Goal: Task Accomplishment & Management: Complete application form

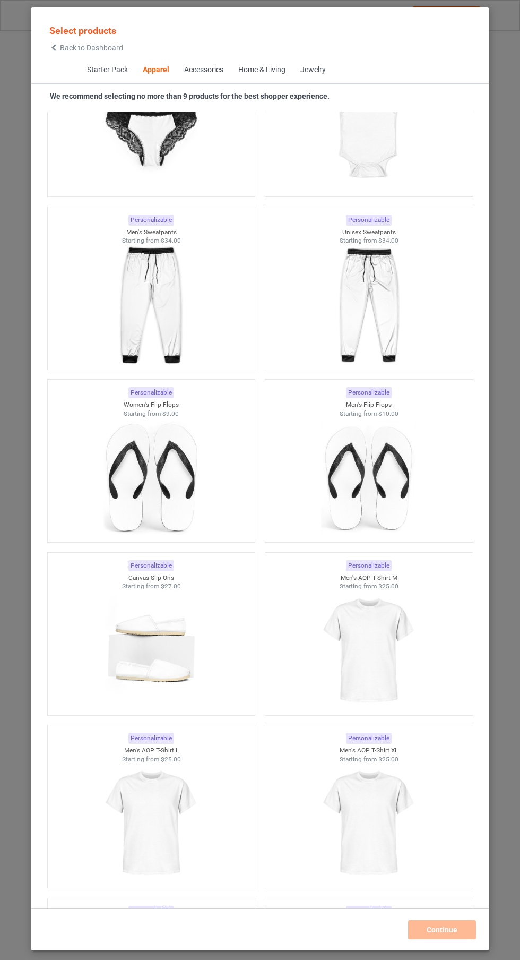
scroll to position [2750, 0]
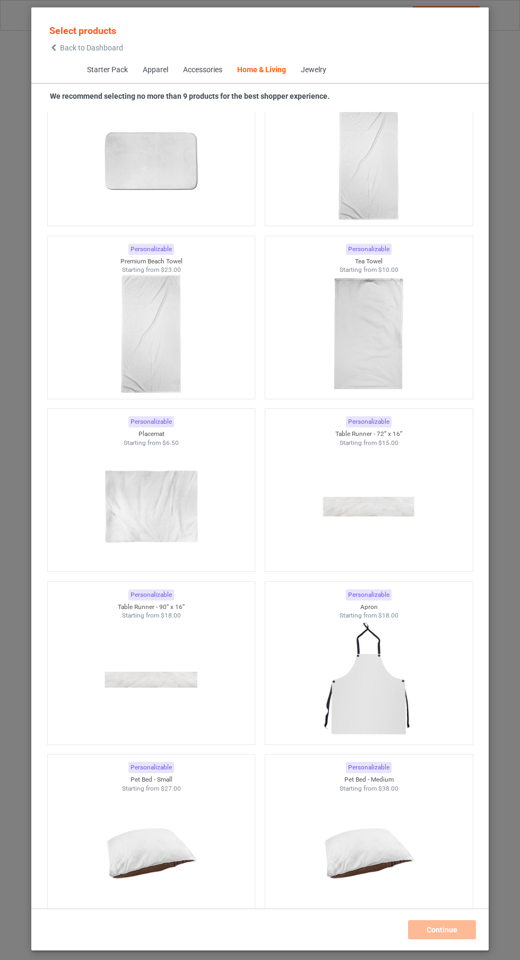
scroll to position [12824, 0]
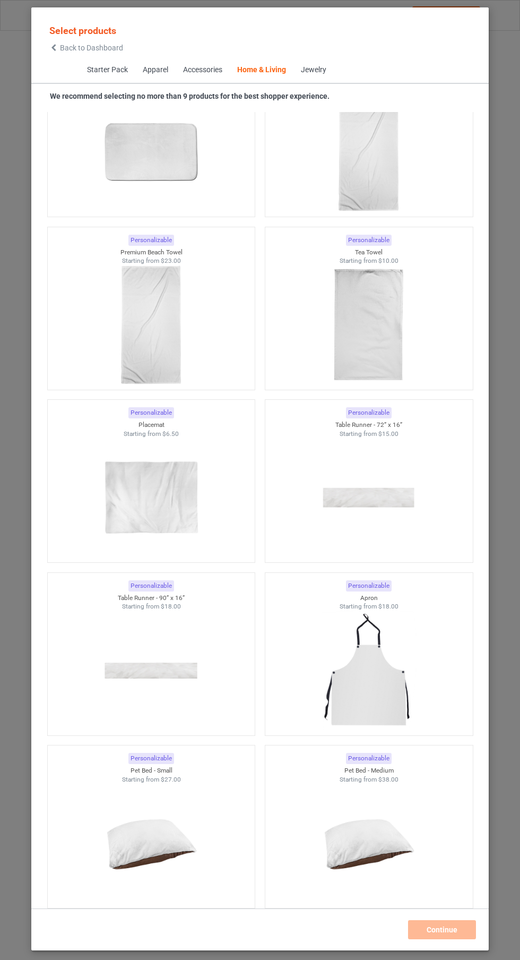
click at [383, 711] on img at bounding box center [368, 670] width 95 height 119
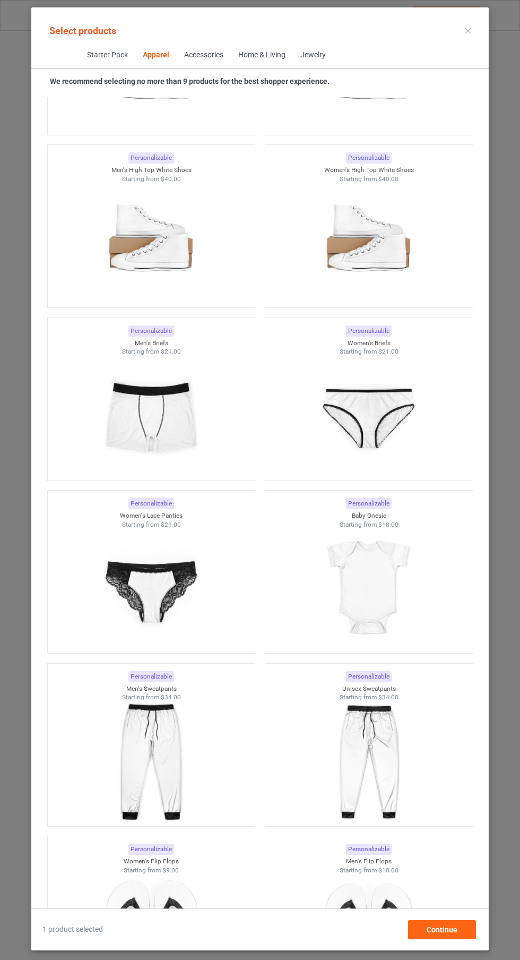
scroll to position [1216, 0]
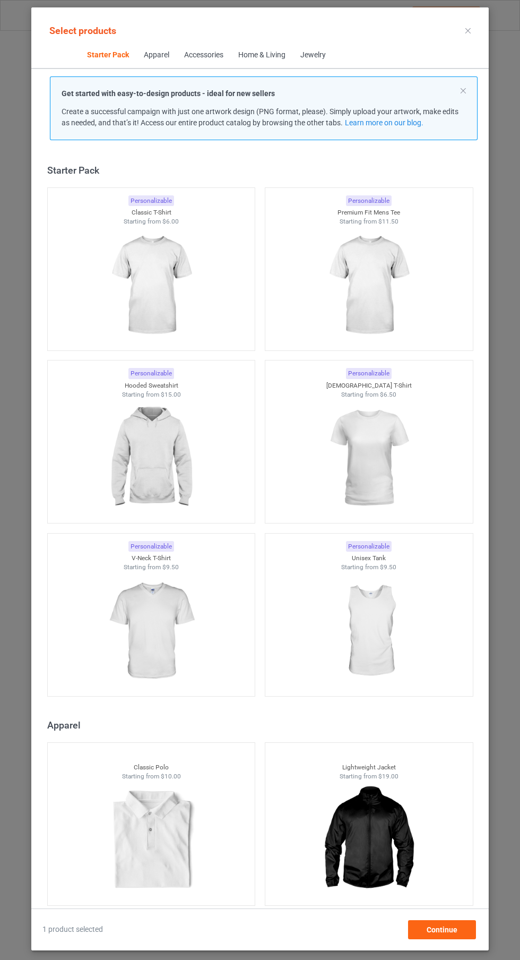
click at [470, 30] on icon at bounding box center [468, 30] width 5 height 5
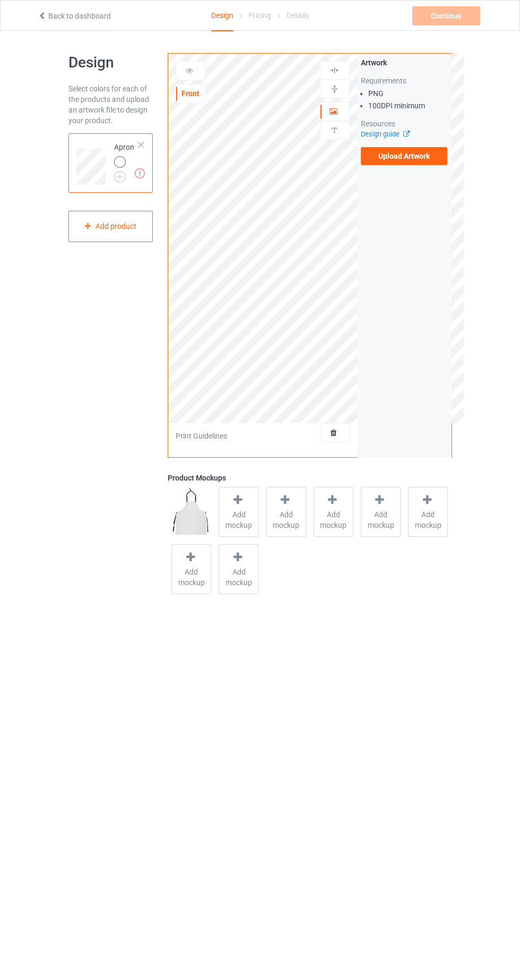
click at [0, 0] on img at bounding box center [0, 0] width 0 height 0
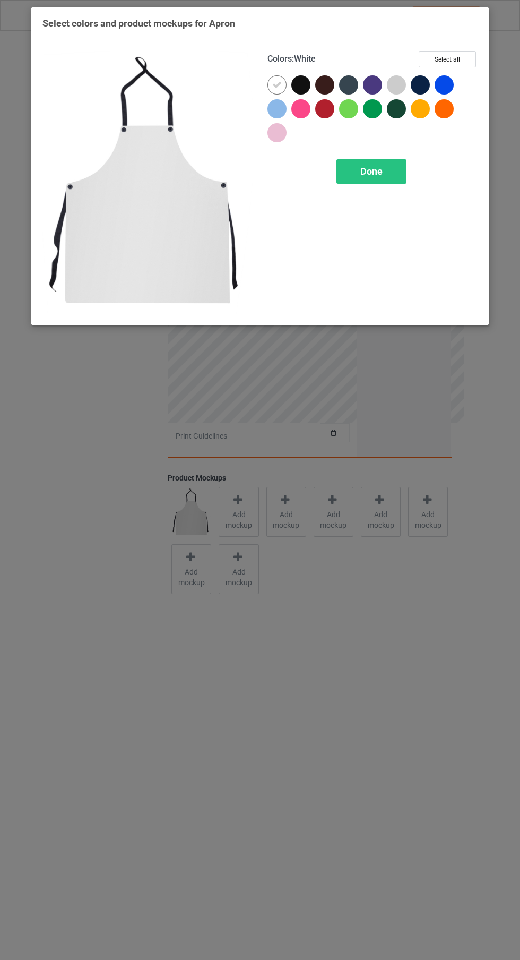
click at [309, 80] on div at bounding box center [301, 84] width 19 height 19
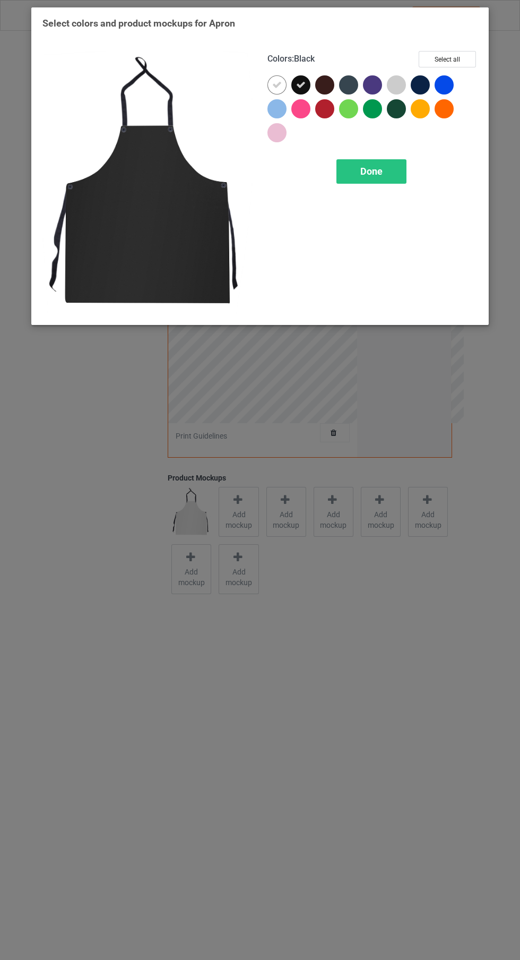
click at [274, 81] on icon at bounding box center [277, 85] width 10 height 10
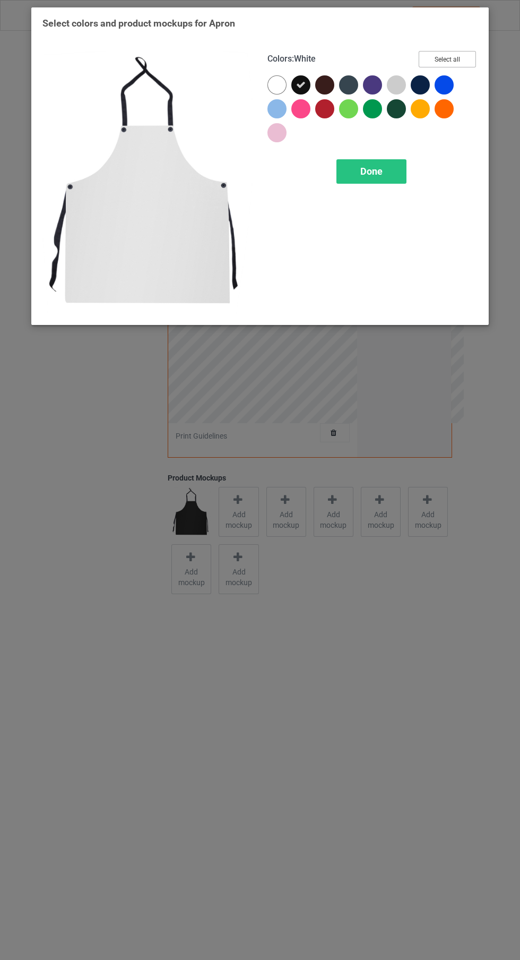
click at [448, 59] on button "Select all" at bounding box center [447, 59] width 57 height 16
click at [270, 88] on div at bounding box center [277, 84] width 19 height 19
click at [276, 141] on div at bounding box center [277, 132] width 19 height 19
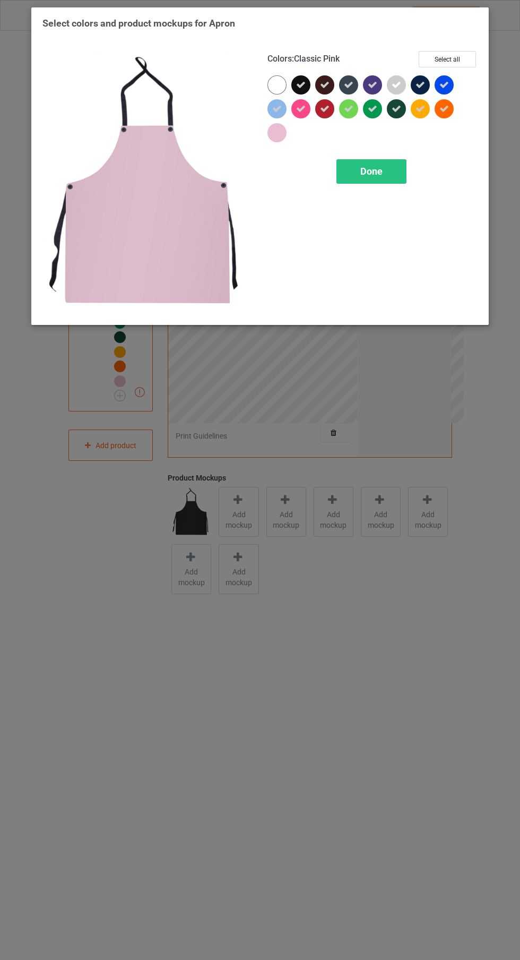
click at [397, 84] on icon at bounding box center [397, 85] width 10 height 10
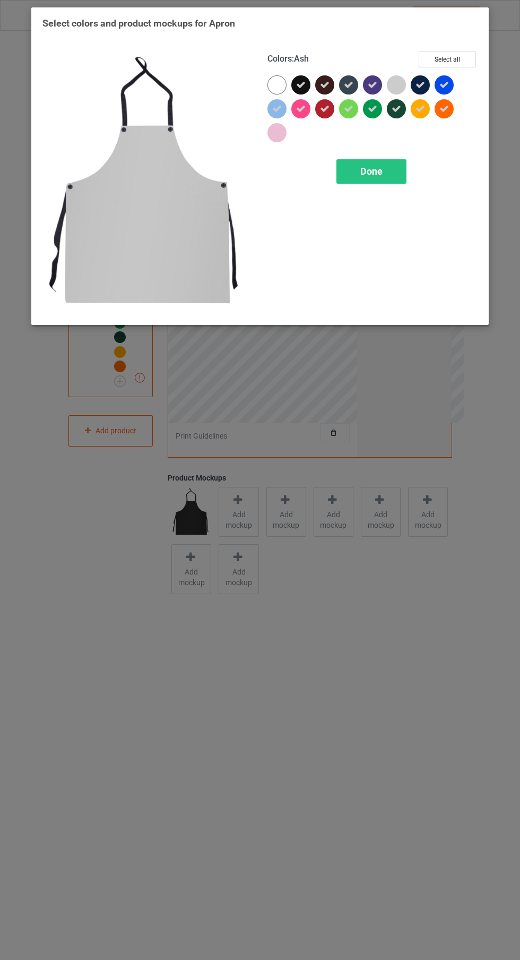
click at [277, 108] on icon at bounding box center [277, 109] width 10 height 10
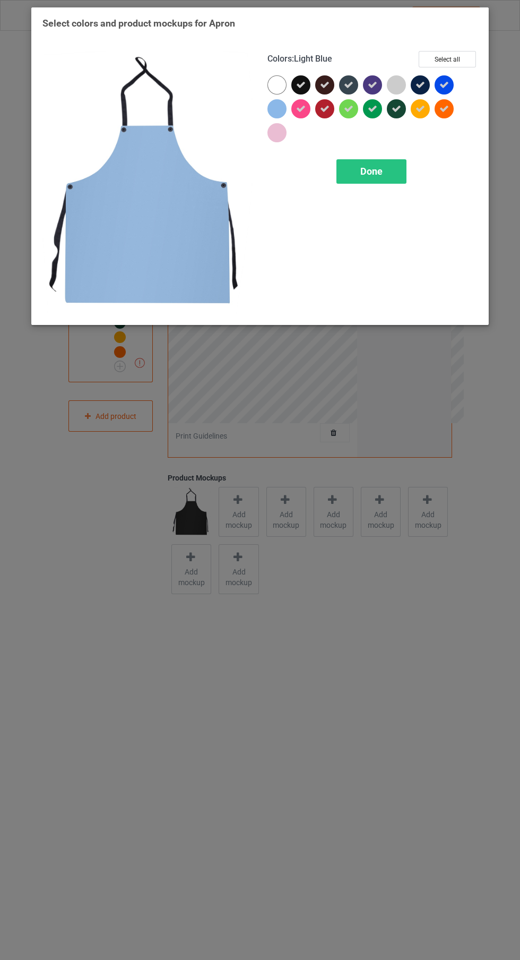
click at [400, 83] on div at bounding box center [396, 84] width 19 height 19
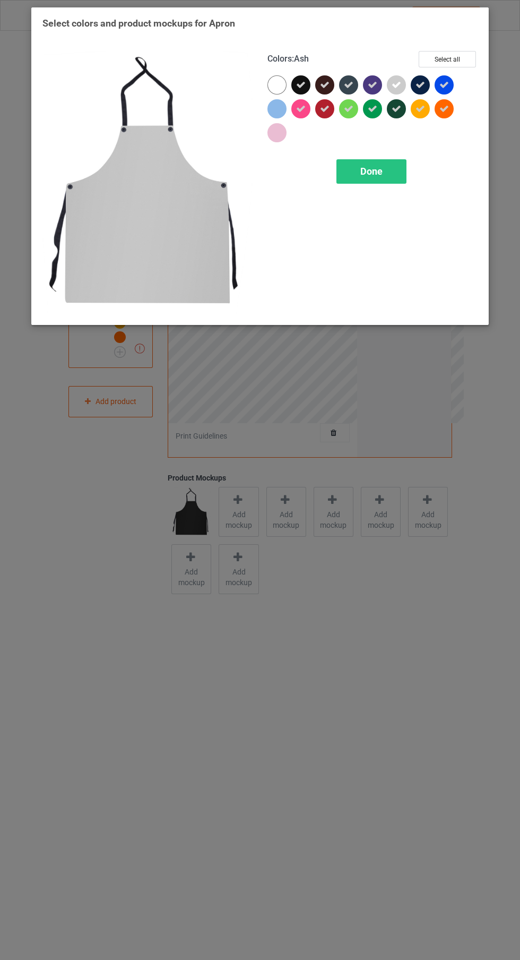
click at [397, 178] on div "Done" at bounding box center [372, 171] width 70 height 24
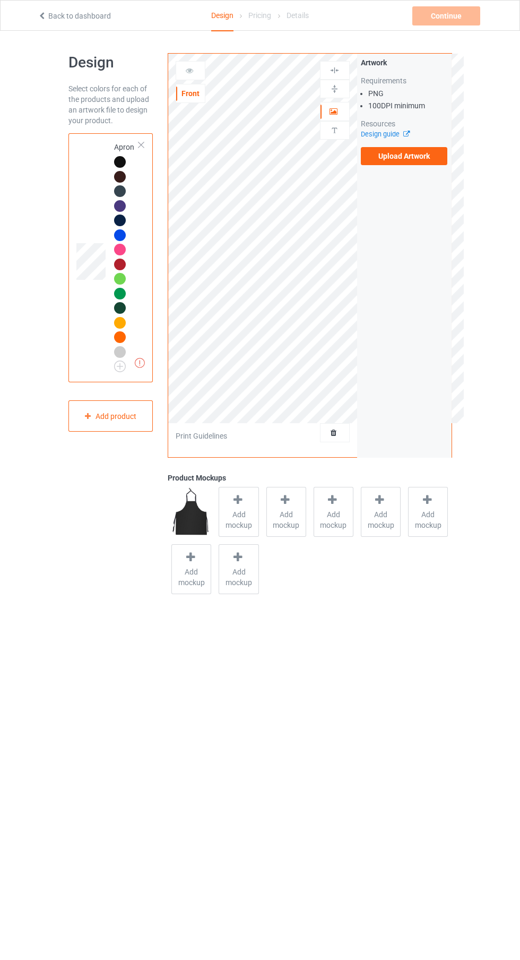
click at [247, 528] on span "Add mockup" at bounding box center [238, 519] width 39 height 21
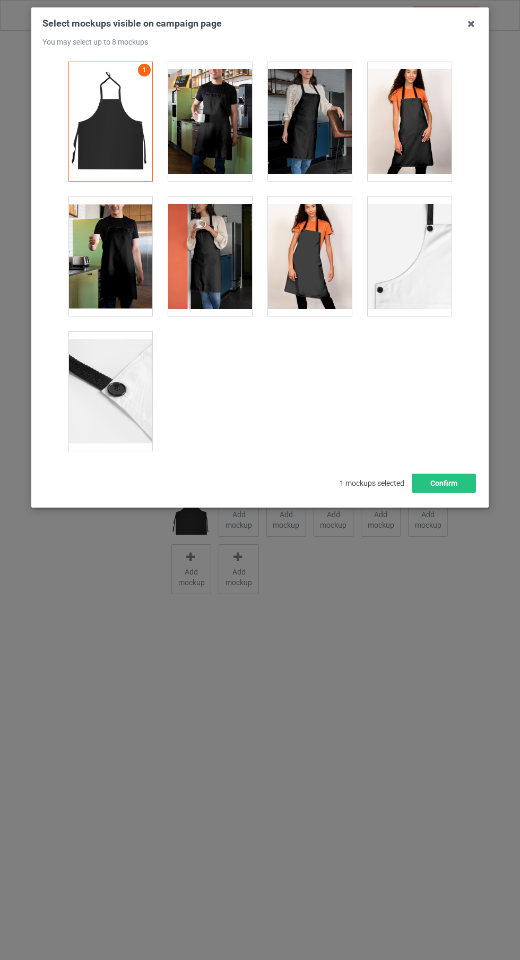
click at [131, 287] on div at bounding box center [111, 256] width 84 height 119
click at [419, 156] on div at bounding box center [410, 121] width 84 height 119
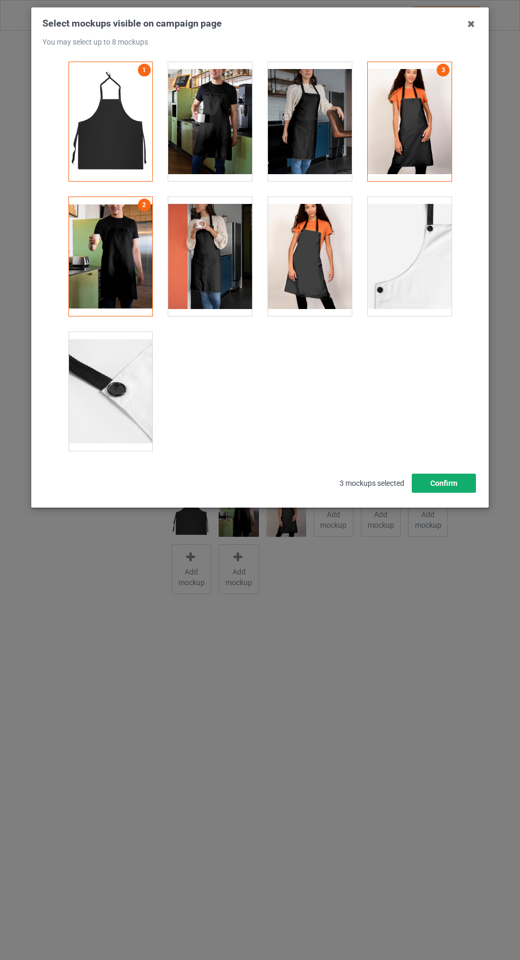
click at [442, 479] on button "Confirm" at bounding box center [444, 483] width 64 height 19
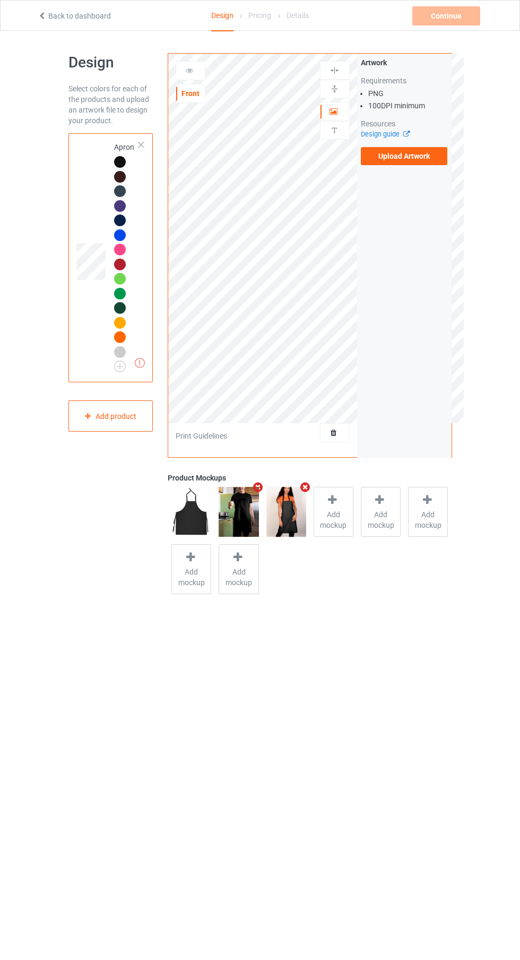
click at [432, 163] on label "Upload Artwork" at bounding box center [404, 156] width 87 height 18
click at [0, 0] on input "Upload Artwork" at bounding box center [0, 0] width 0 height 0
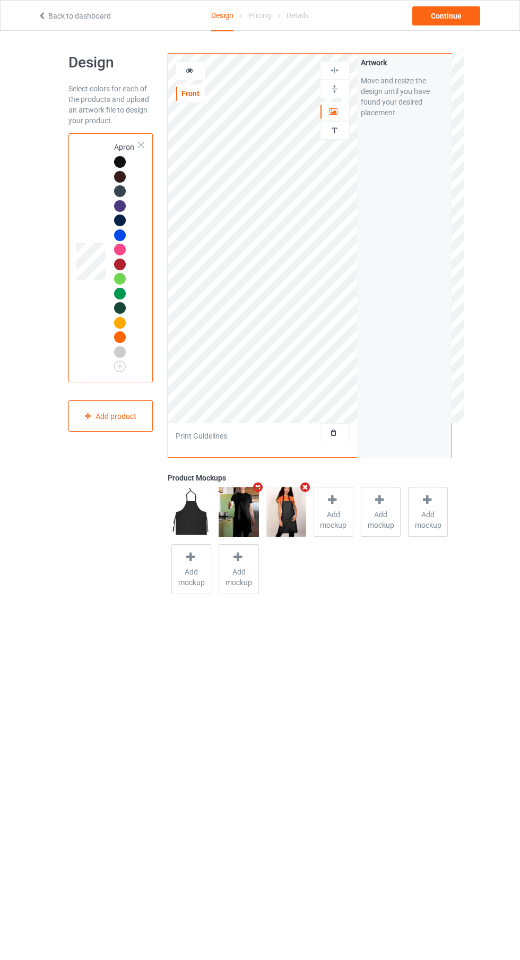
click at [197, 92] on div "Front" at bounding box center [190, 93] width 29 height 11
click at [187, 66] on icon at bounding box center [189, 68] width 9 height 7
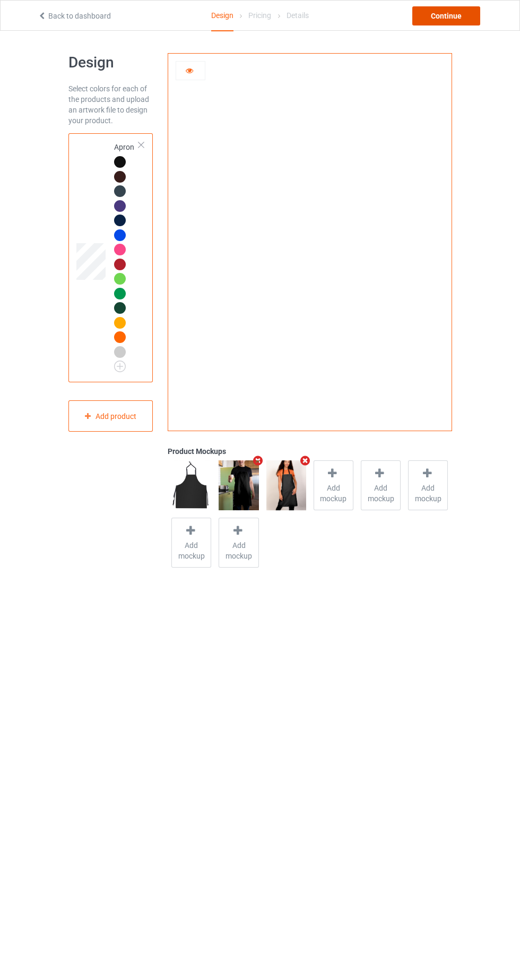
click at [453, 21] on div "Continue" at bounding box center [447, 15] width 68 height 19
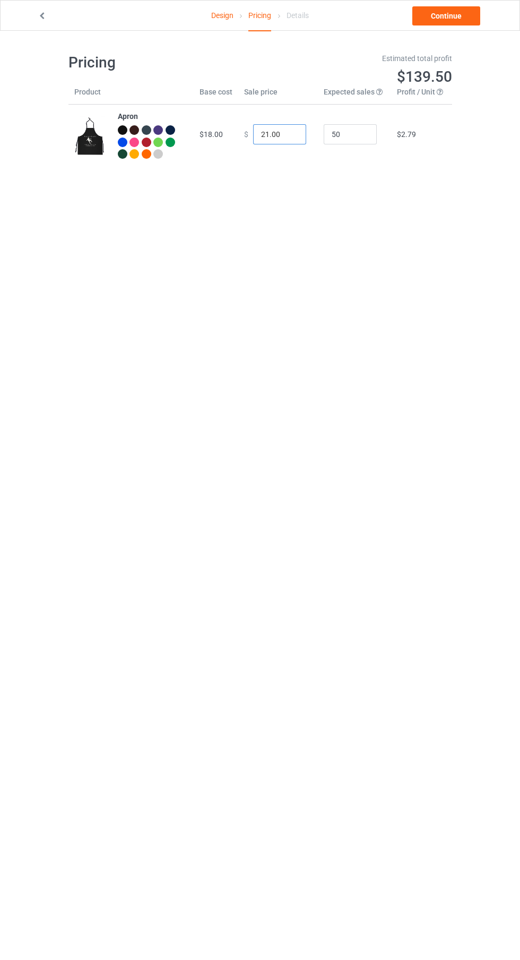
click at [267, 139] on input "21.00" at bounding box center [279, 134] width 53 height 20
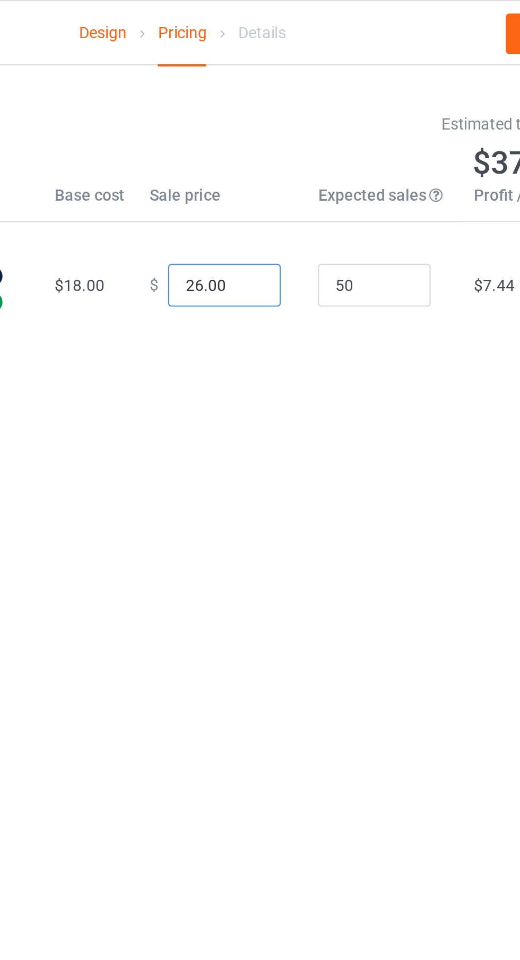
click at [285, 136] on input "26.00" at bounding box center [279, 134] width 53 height 20
type input "26.50"
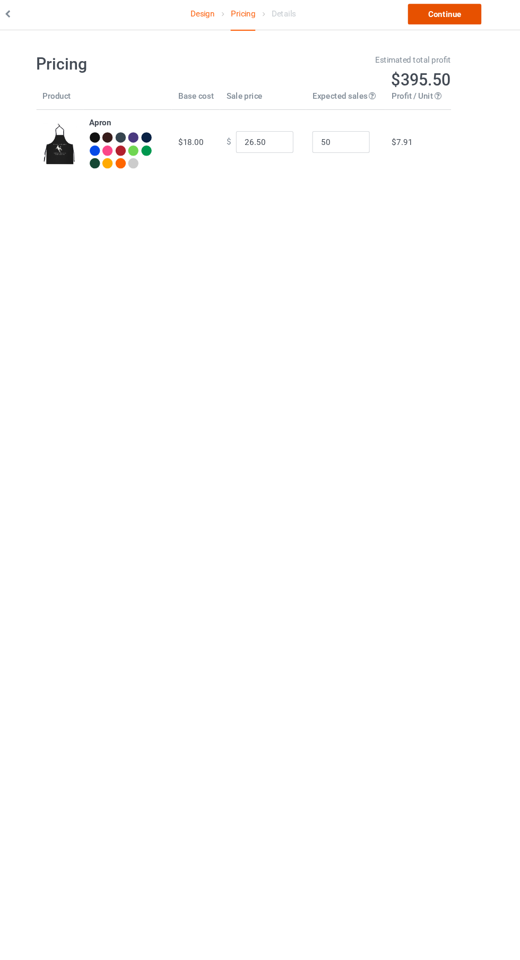
click at [452, 24] on link "Continue" at bounding box center [447, 15] width 68 height 19
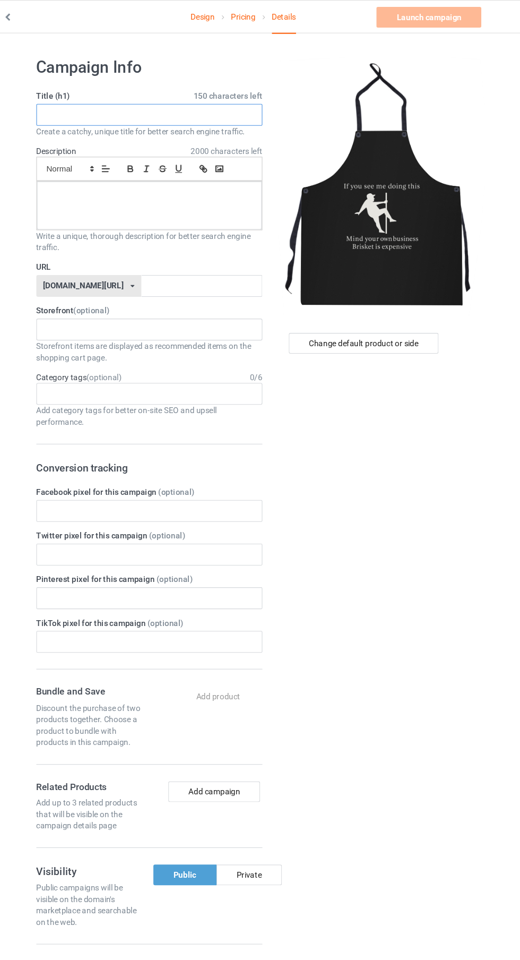
click at [206, 106] on input "text" at bounding box center [173, 106] width 209 height 20
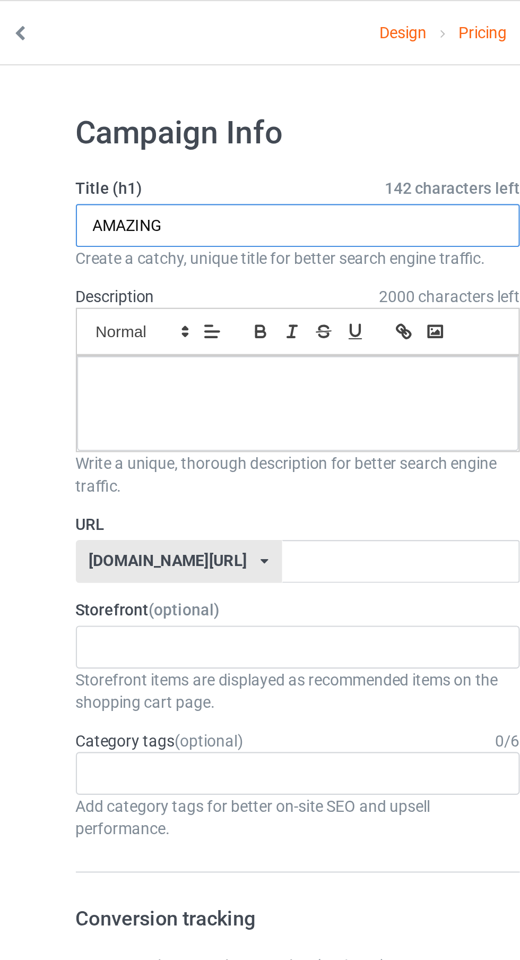
type input "AMAZING"
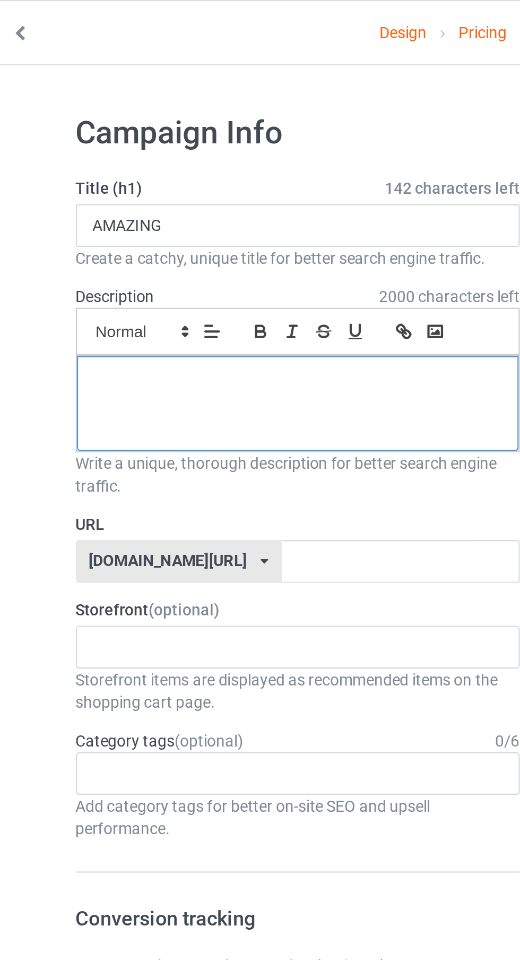
click at [85, 190] on div at bounding box center [173, 190] width 208 height 45
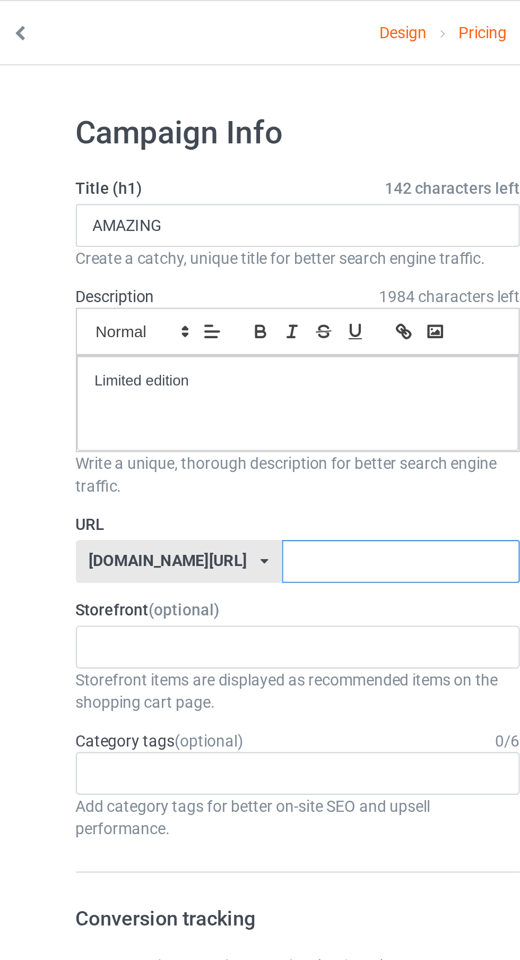
click at [210, 265] on input "text" at bounding box center [222, 264] width 112 height 20
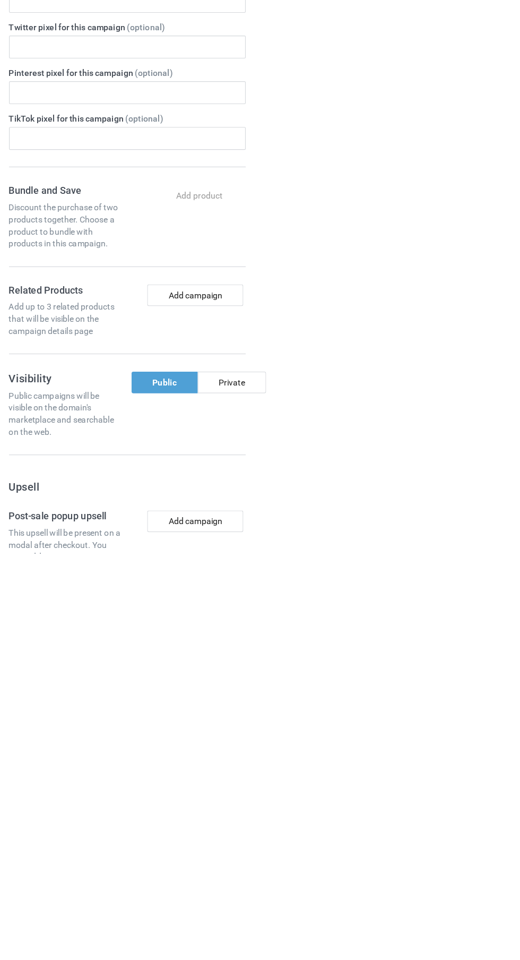
type input "Mind"
click at [361, 838] on div "Change default product or side" at bounding box center [372, 645] width 175 height 1199
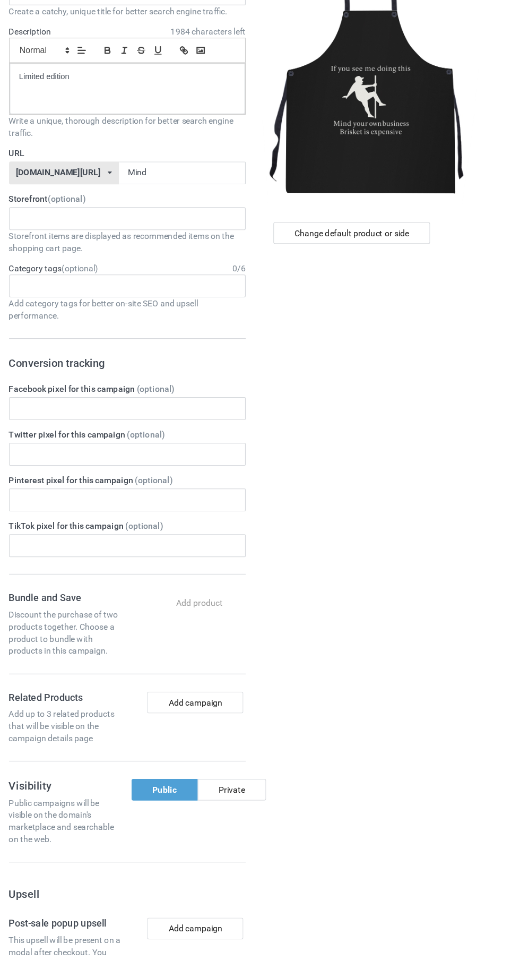
click at [274, 459] on label "Facebook pixel for this campaign (optional)" at bounding box center [173, 455] width 209 height 11
click at [266, 805] on div "Private" at bounding box center [265, 809] width 61 height 19
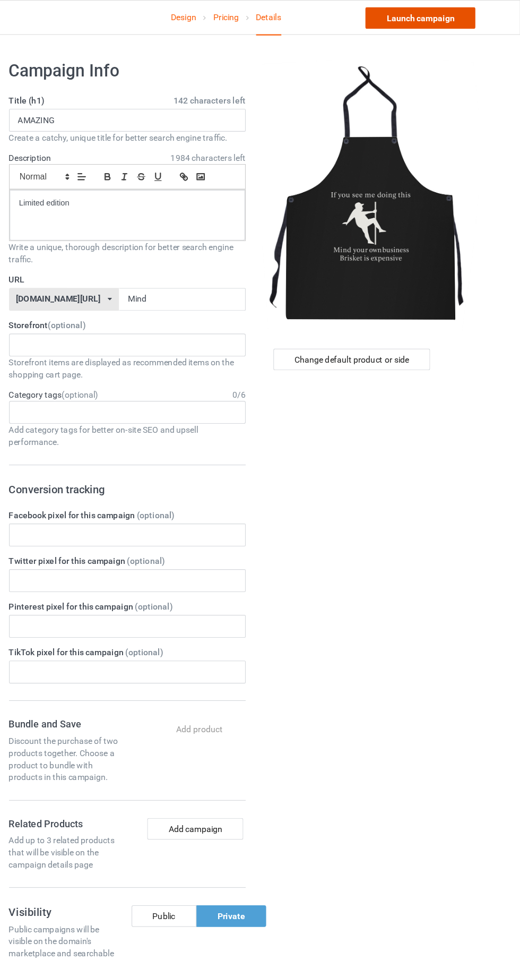
click at [404, 24] on link "Launch campaign" at bounding box center [431, 15] width 97 height 19
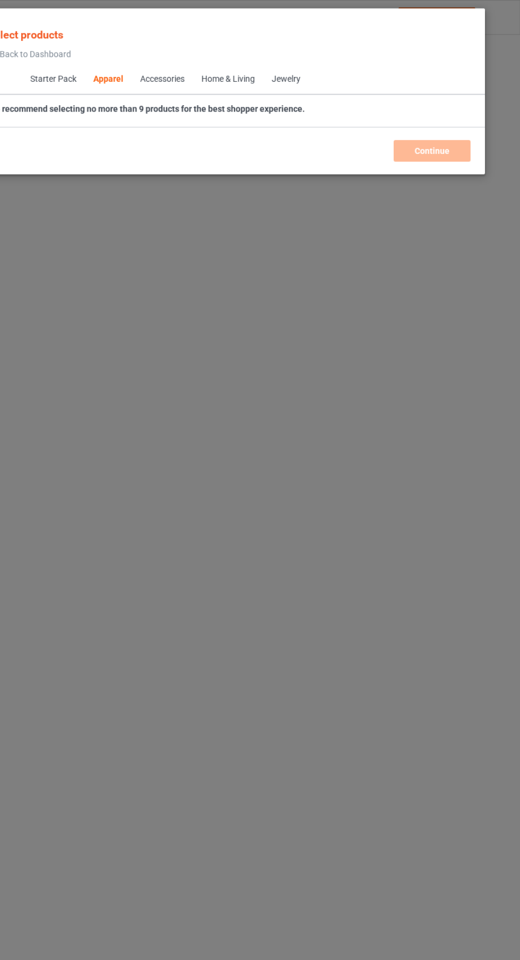
click at [112, 70] on span "Starter Pack" at bounding box center [107, 69] width 56 height 25
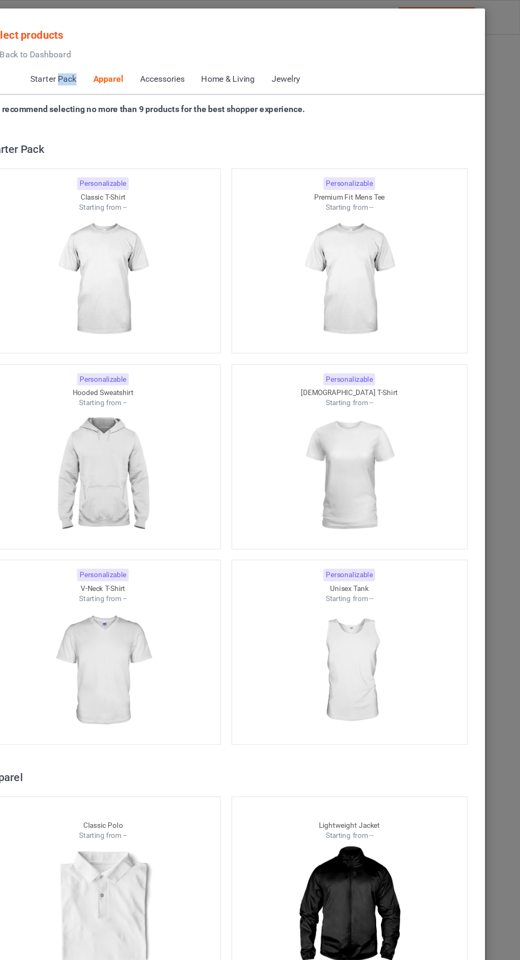
scroll to position [568, 0]
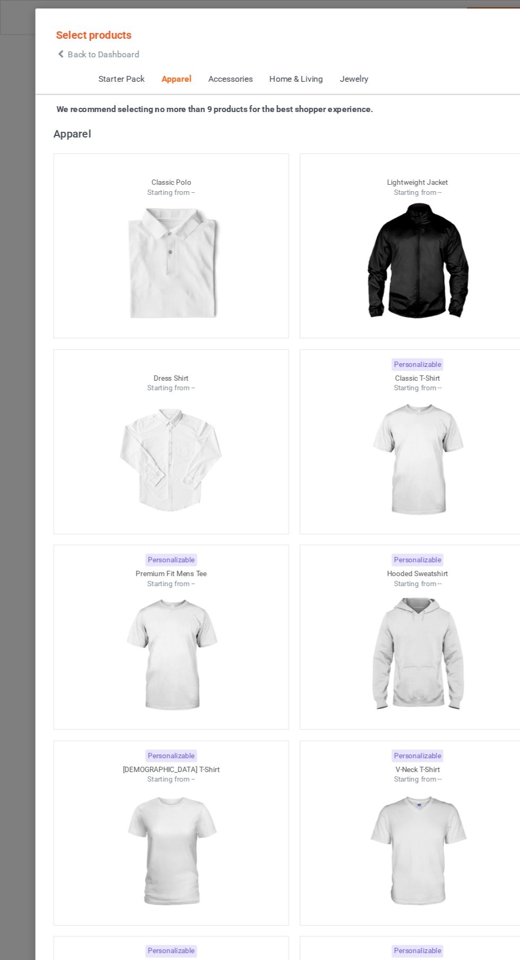
click at [116, 45] on span "Back to Dashboard" at bounding box center [91, 48] width 63 height 8
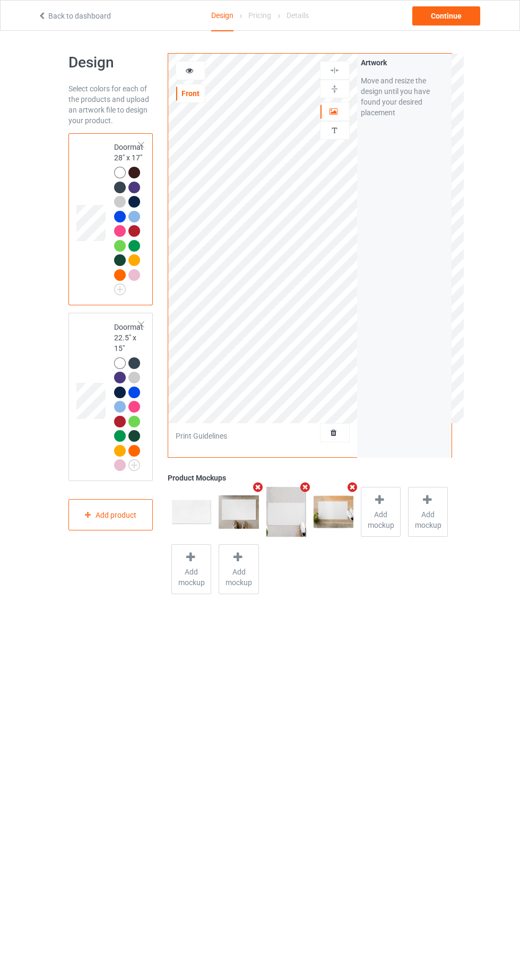
click at [70, 19] on link "Back to dashboard" at bounding box center [74, 16] width 73 height 8
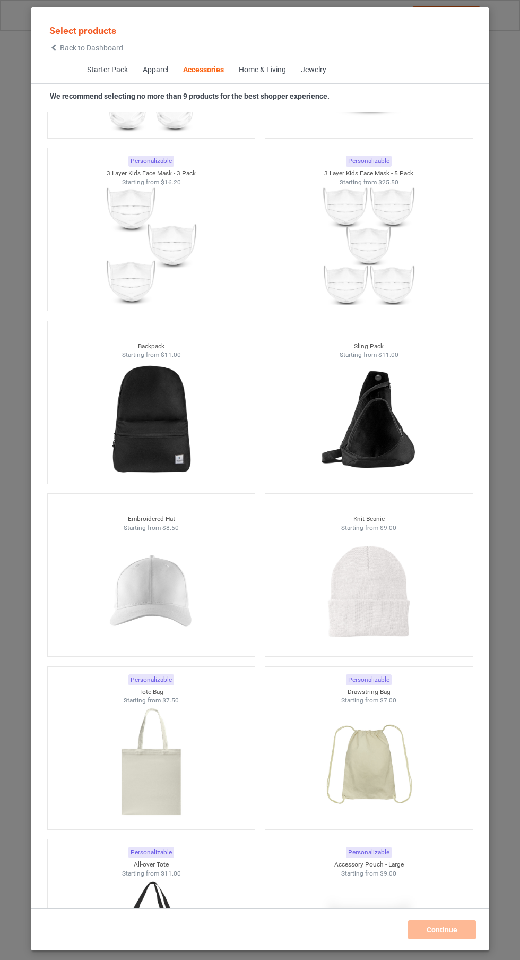
scroll to position [5617, 0]
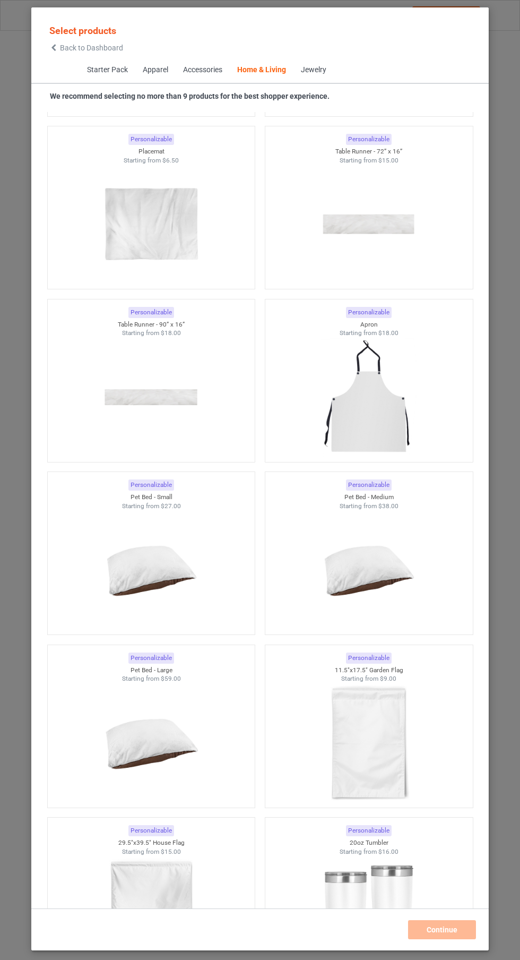
scroll to position [13079, 0]
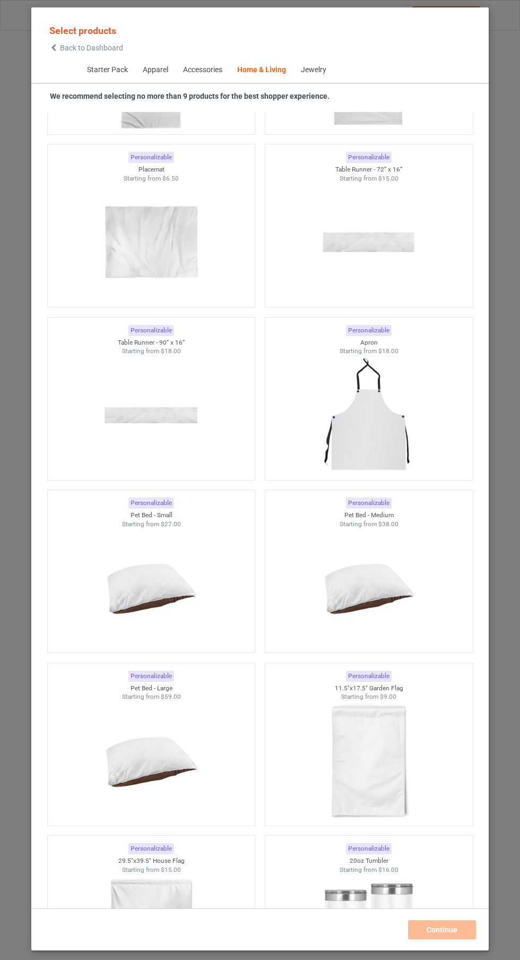
click at [389, 403] on img at bounding box center [368, 415] width 95 height 119
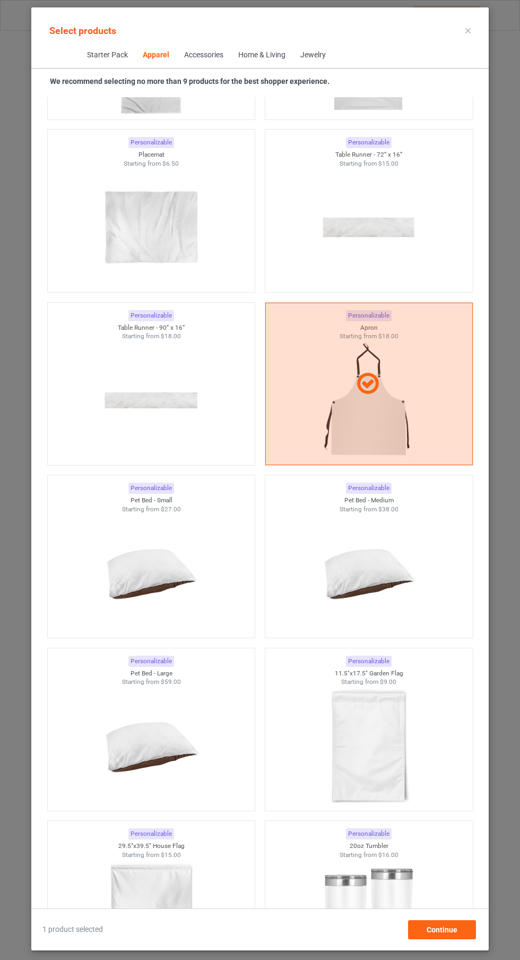
click at [468, 30] on icon at bounding box center [468, 30] width 5 height 5
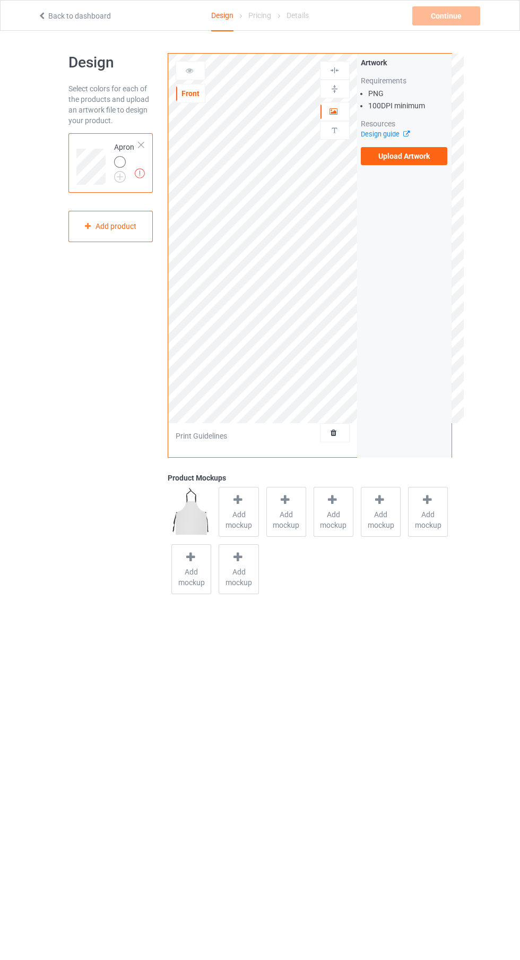
click at [283, 516] on span "Add mockup" at bounding box center [286, 519] width 39 height 21
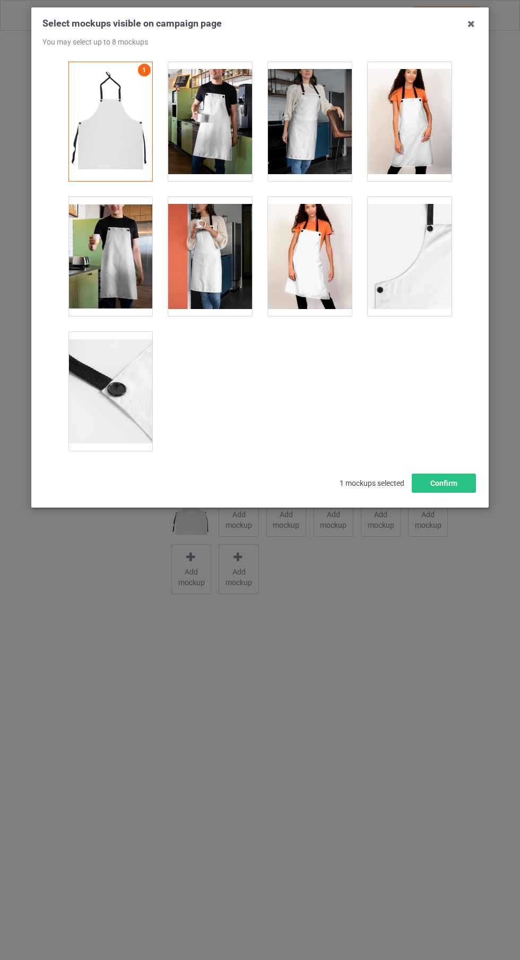
click at [132, 264] on div at bounding box center [111, 256] width 84 height 119
click at [233, 144] on div at bounding box center [210, 121] width 84 height 119
click at [319, 159] on div at bounding box center [310, 121] width 84 height 119
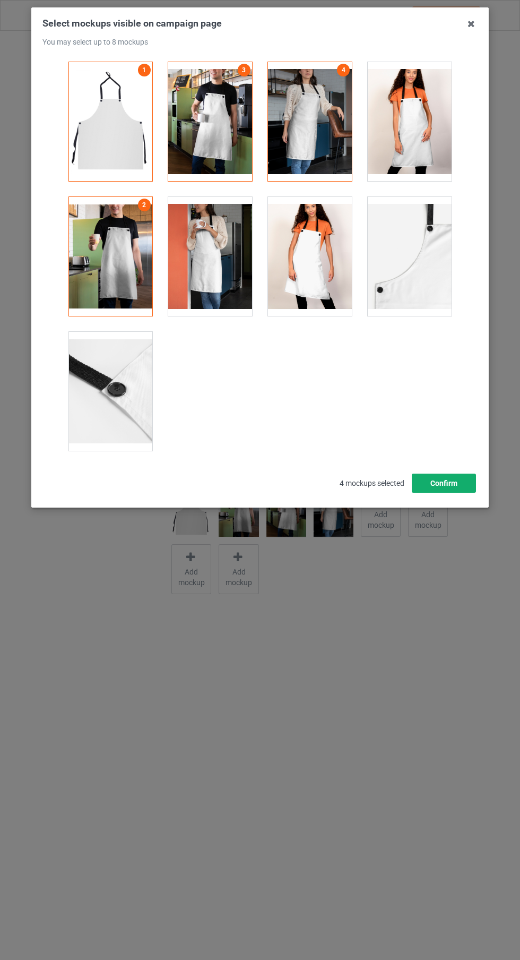
click at [444, 483] on button "Confirm" at bounding box center [444, 483] width 64 height 19
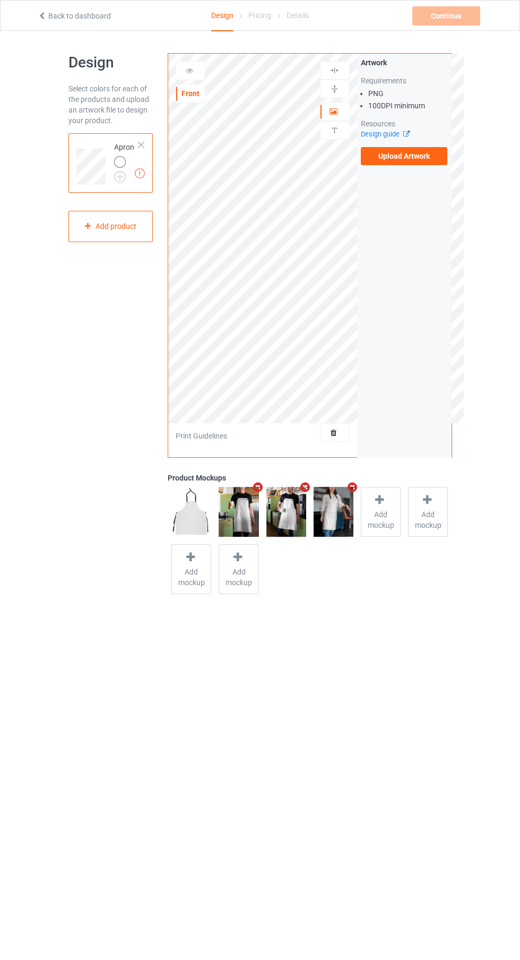
click at [429, 162] on label "Upload Artwork" at bounding box center [404, 156] width 87 height 18
click at [0, 0] on input "Upload Artwork" at bounding box center [0, 0] width 0 height 0
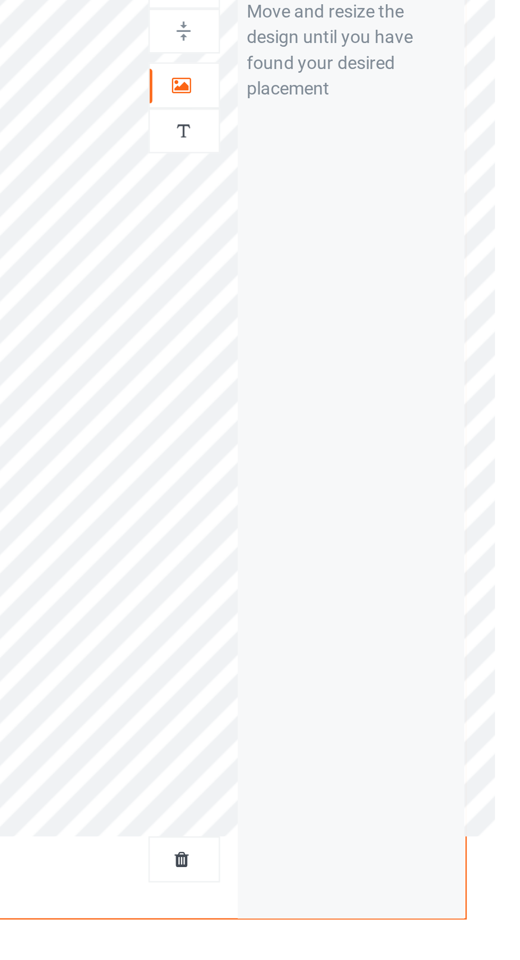
scroll to position [4, 0]
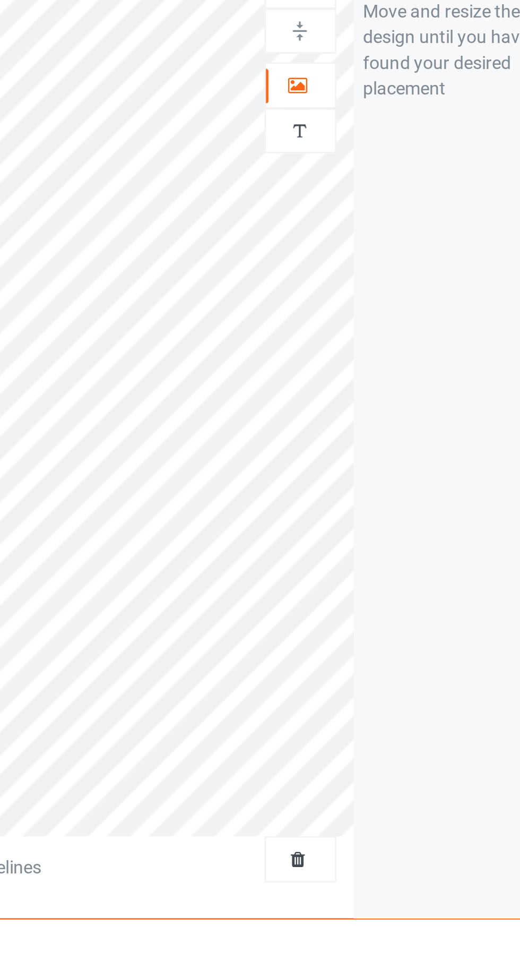
click at [339, 126] on img at bounding box center [335, 126] width 10 height 10
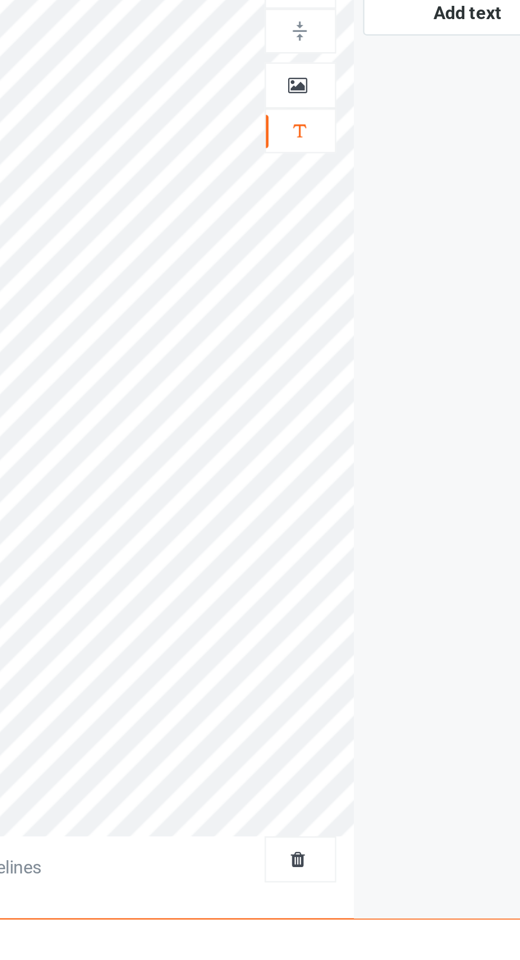
click at [339, 110] on div at bounding box center [335, 107] width 29 height 11
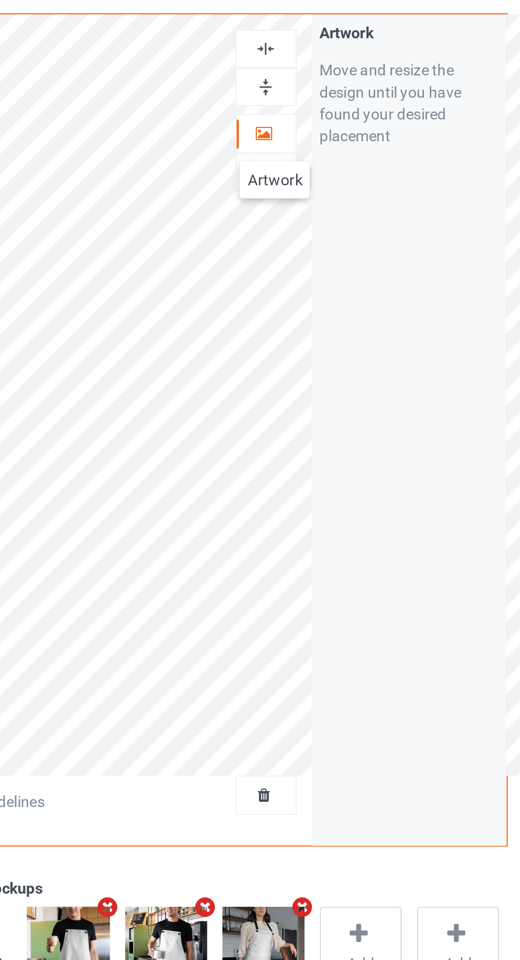
click at [332, 70] on img at bounding box center [335, 66] width 10 height 10
click at [344, 95] on div "Artwork Personalized text" at bounding box center [335, 98] width 30 height 82
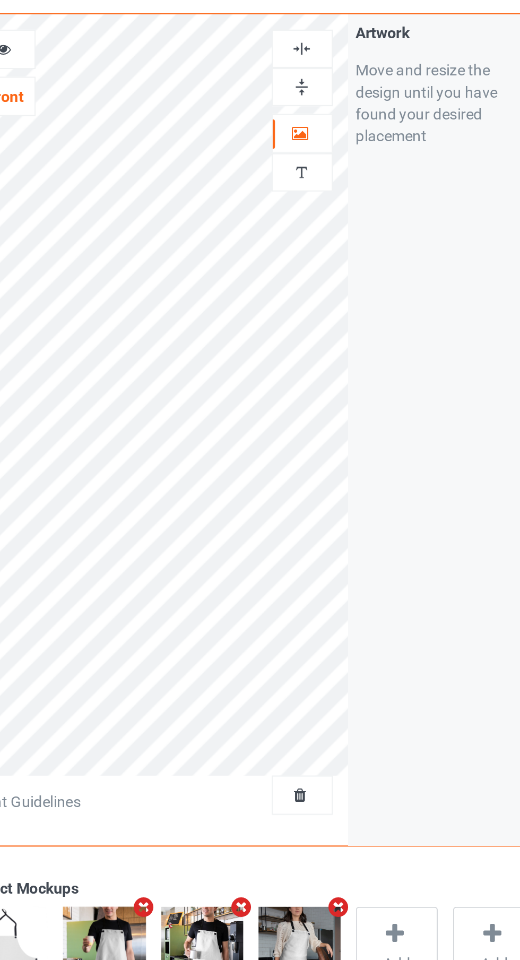
click at [339, 62] on img at bounding box center [335, 66] width 10 height 10
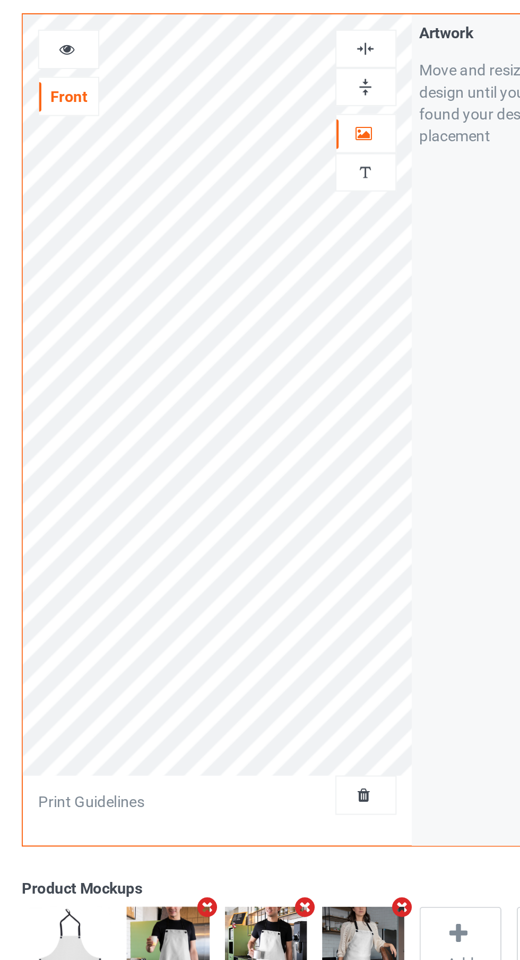
click at [190, 69] on icon at bounding box center [189, 64] width 9 height 7
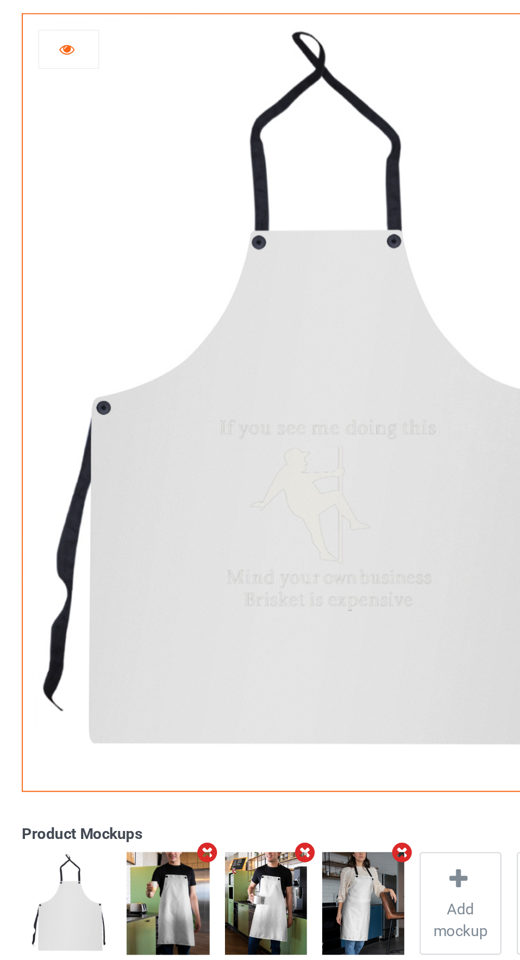
click at [201, 66] on div at bounding box center [190, 66] width 29 height 11
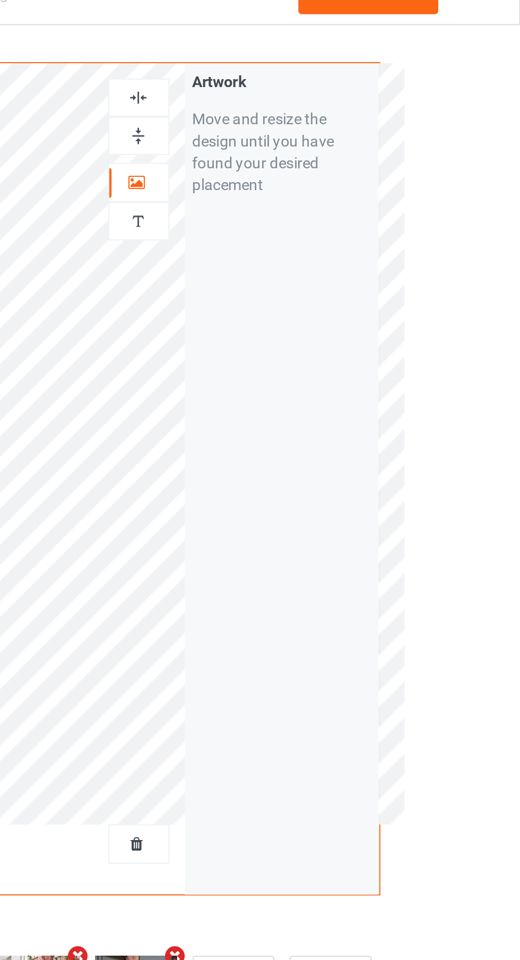
scroll to position [0, 0]
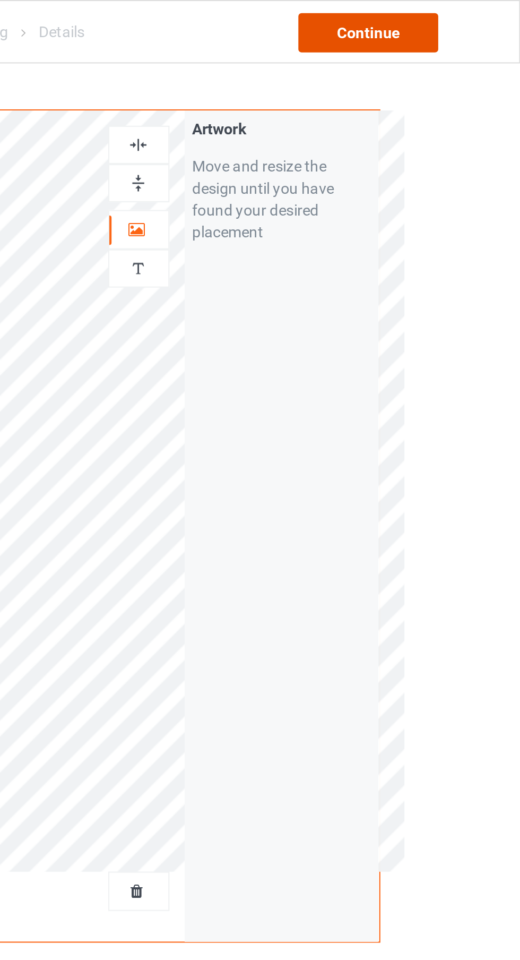
click at [472, 21] on div "Continue" at bounding box center [447, 15] width 68 height 19
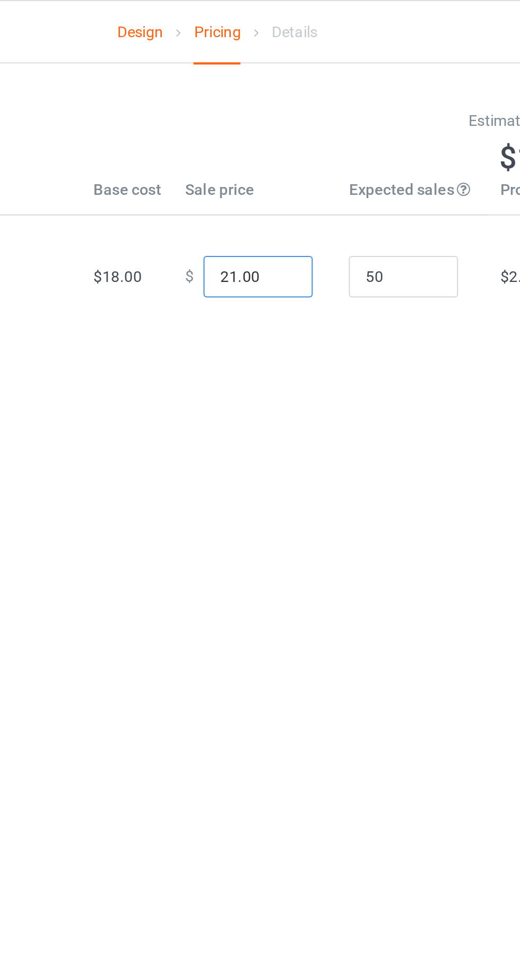
click at [262, 139] on input "21.00" at bounding box center [279, 134] width 53 height 20
click at [280, 136] on input "21.00" at bounding box center [279, 134] width 53 height 20
click at [267, 136] on input "21.00" at bounding box center [279, 134] width 53 height 20
type input "26.00"
click at [265, 127] on input "26.00" at bounding box center [279, 134] width 53 height 20
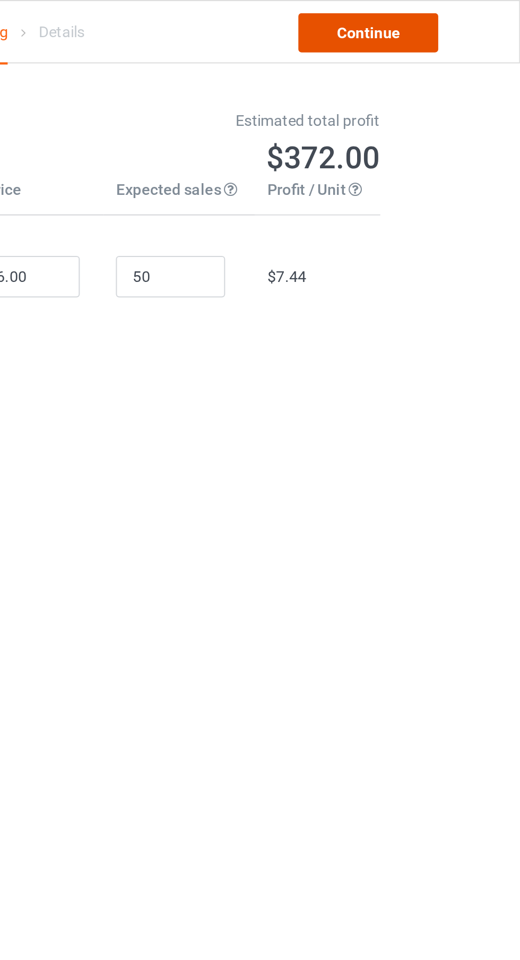
click at [440, 22] on link "Continue" at bounding box center [447, 15] width 68 height 19
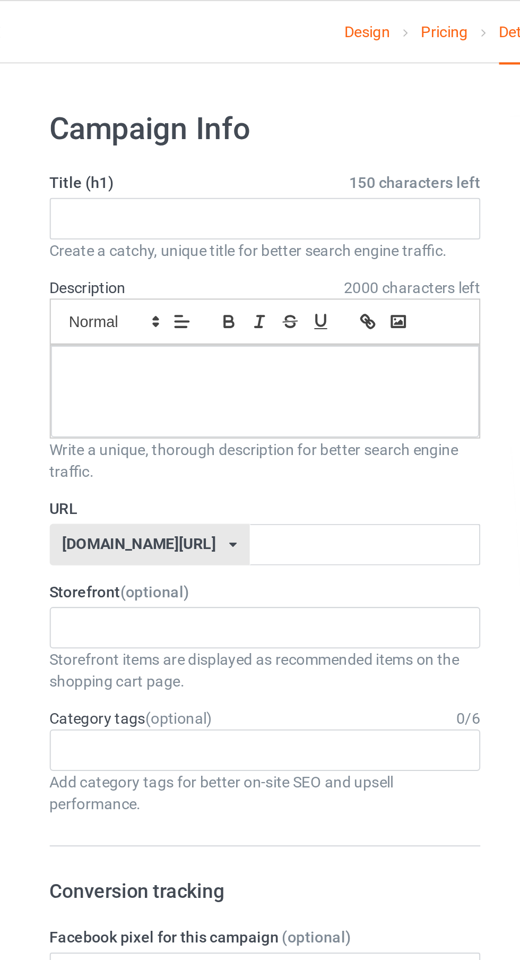
click at [225, 28] on link "Design" at bounding box center [222, 16] width 22 height 30
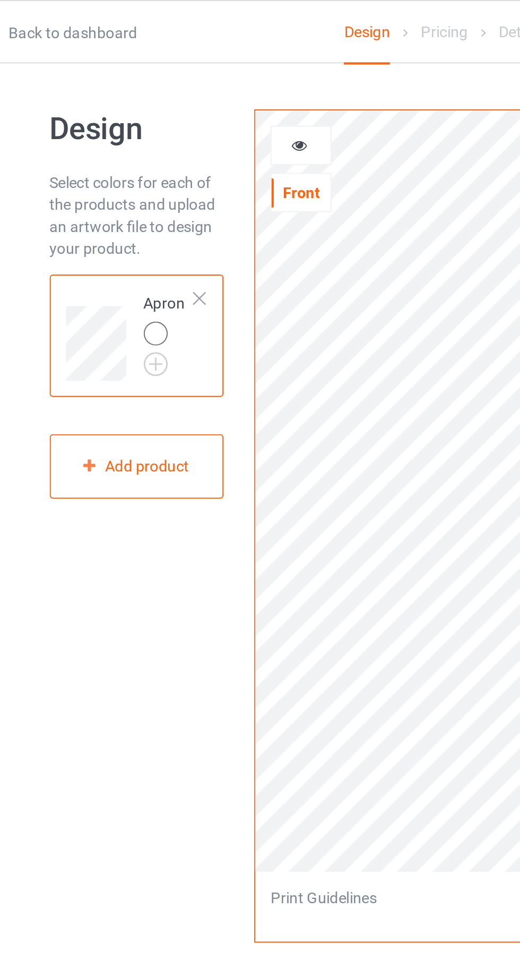
click at [0, 0] on img at bounding box center [0, 0] width 0 height 0
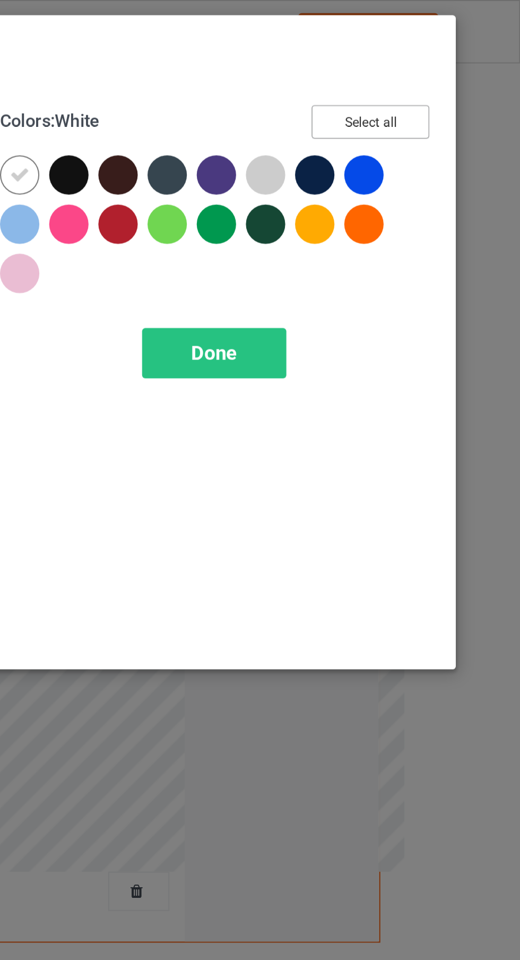
click at [444, 64] on button "Select all" at bounding box center [447, 59] width 57 height 16
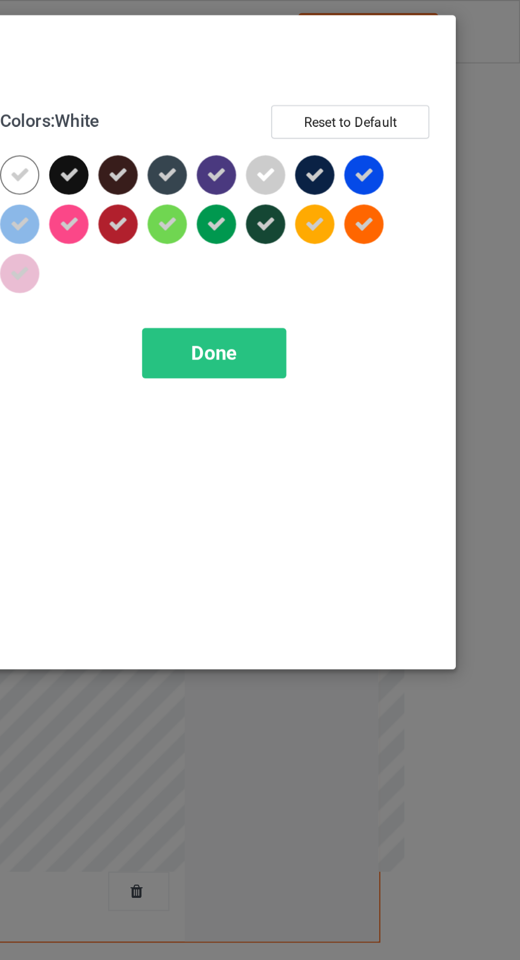
click at [279, 81] on icon at bounding box center [277, 85] width 10 height 10
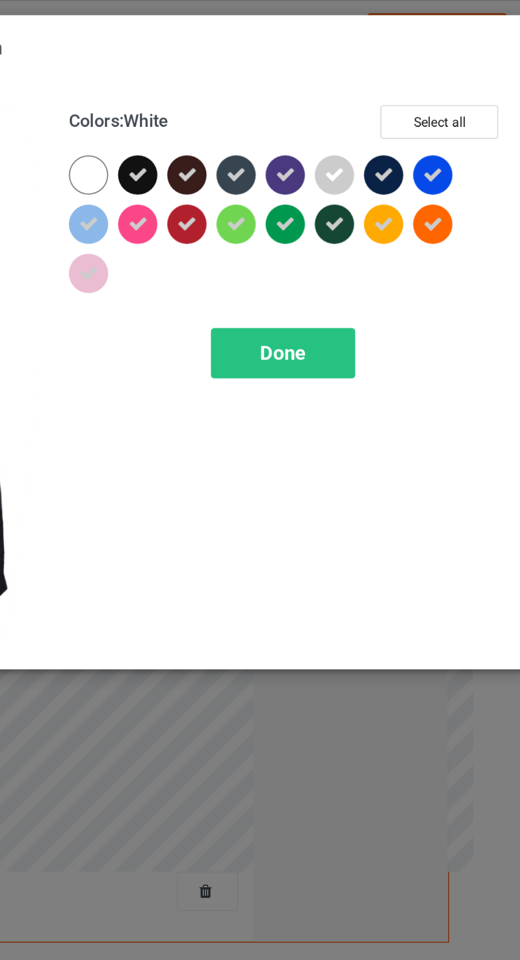
click at [277, 133] on icon at bounding box center [277, 133] width 10 height 10
click at [274, 135] on div at bounding box center [277, 132] width 19 height 19
click at [372, 169] on span "Done" at bounding box center [372, 171] width 22 height 11
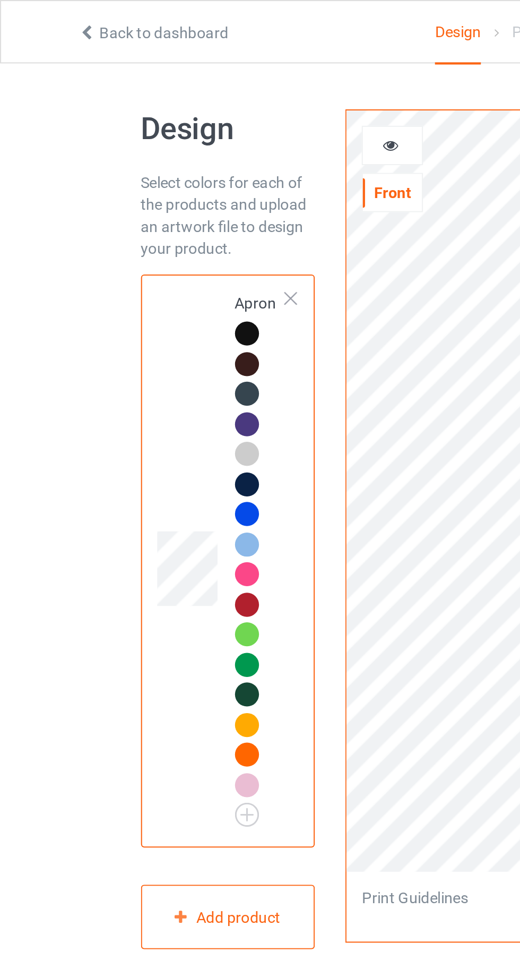
click at [185, 89] on div "Front" at bounding box center [190, 93] width 29 height 11
click at [187, 67] on icon at bounding box center [189, 68] width 9 height 7
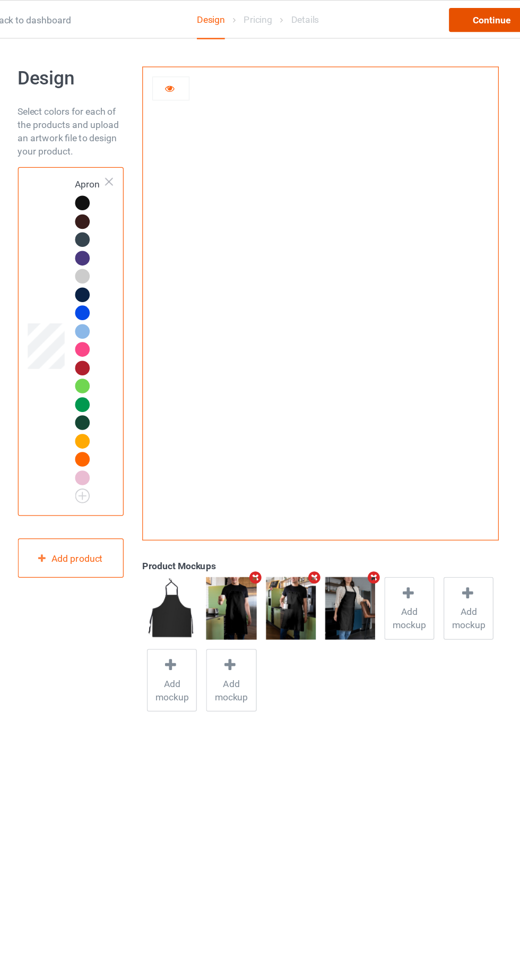
click at [437, 12] on div "Continue" at bounding box center [447, 15] width 68 height 19
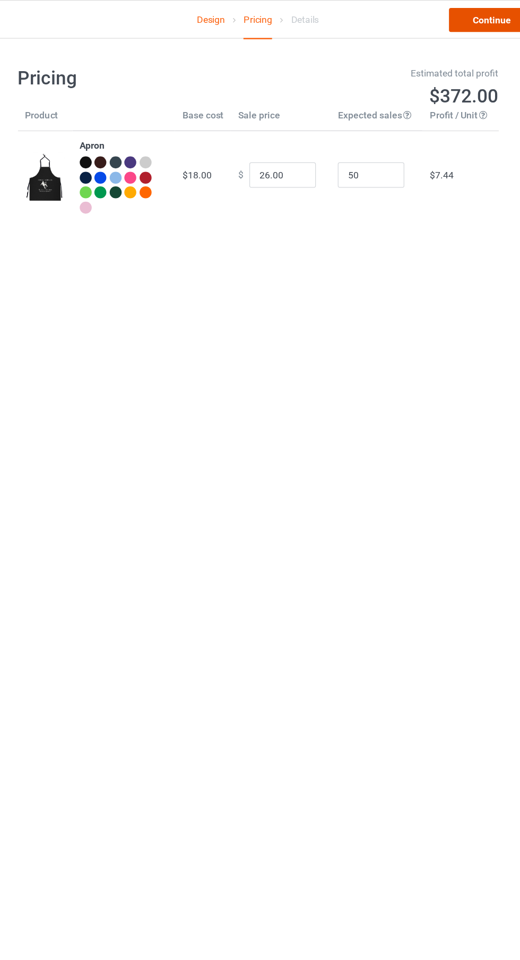
click at [420, 20] on link "Continue" at bounding box center [447, 15] width 68 height 19
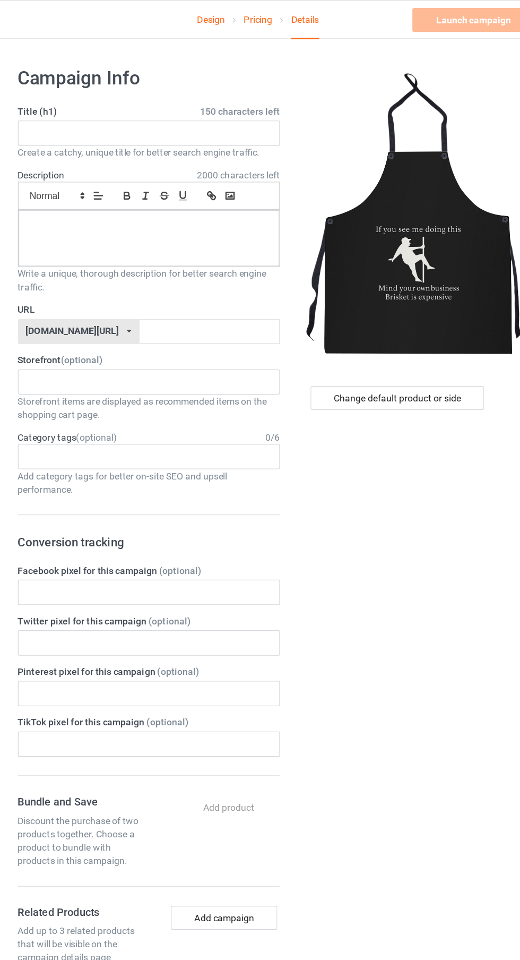
click at [124, 93] on label "Title (h1) 150 characters left" at bounding box center [173, 88] width 209 height 11
click at [98, 136] on label "Description 2000 characters left" at bounding box center [87, 139] width 37 height 8
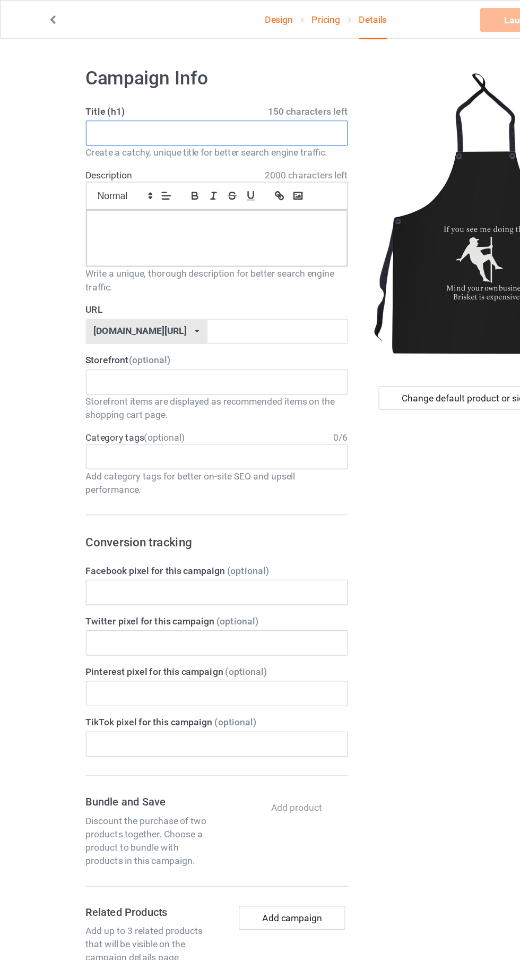
click at [118, 109] on input "text" at bounding box center [173, 106] width 209 height 20
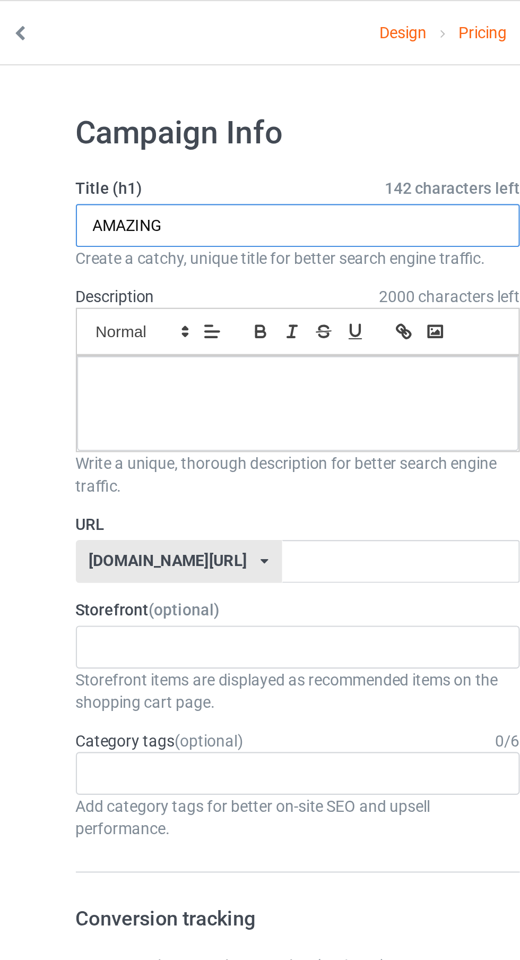
type input "AMAZING"
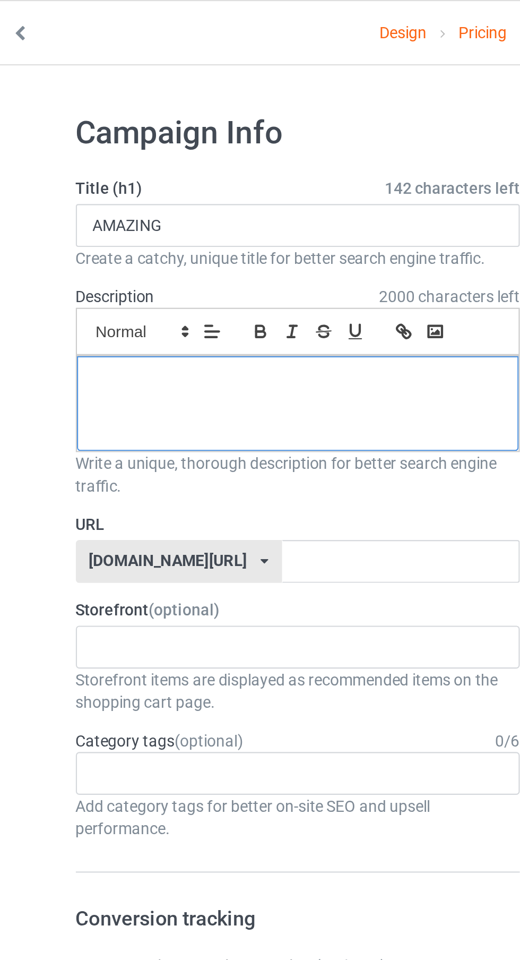
click at [86, 206] on div at bounding box center [173, 190] width 208 height 45
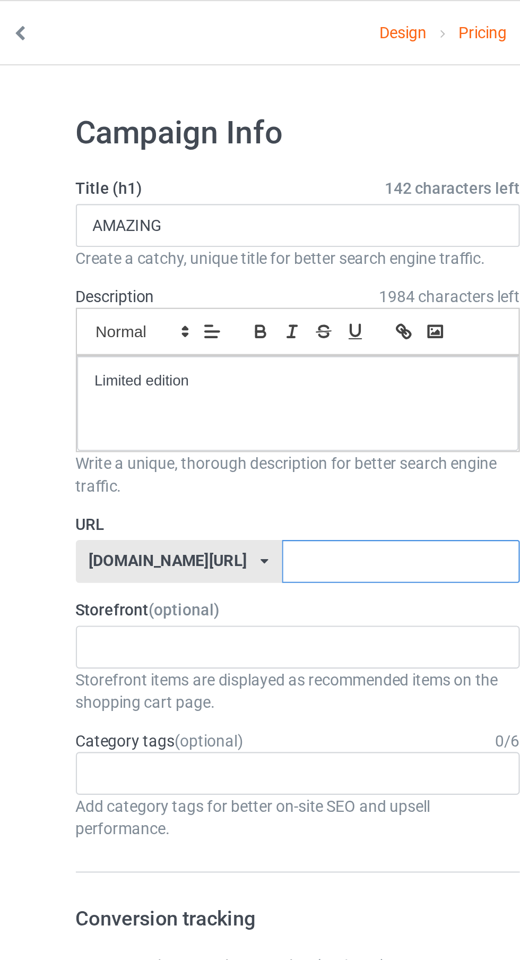
click at [207, 261] on input "text" at bounding box center [222, 264] width 112 height 20
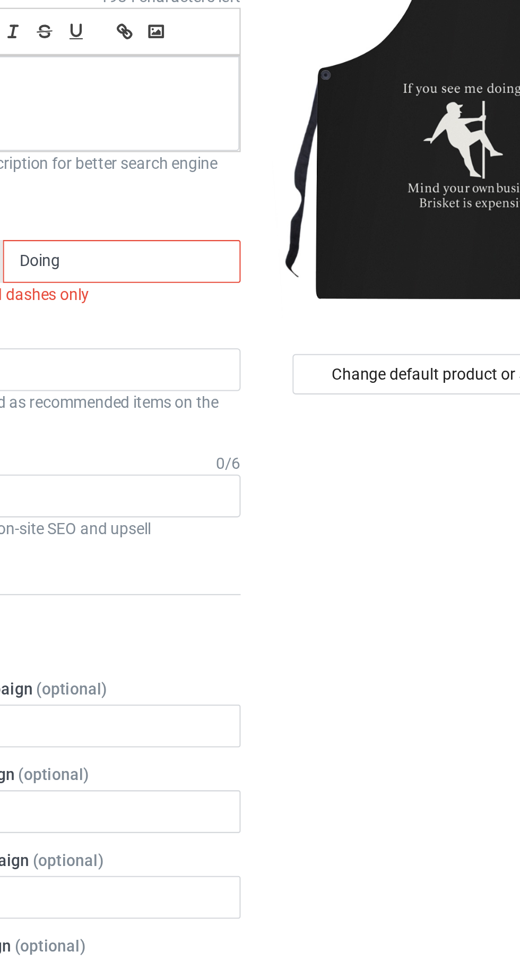
type input "Doing"
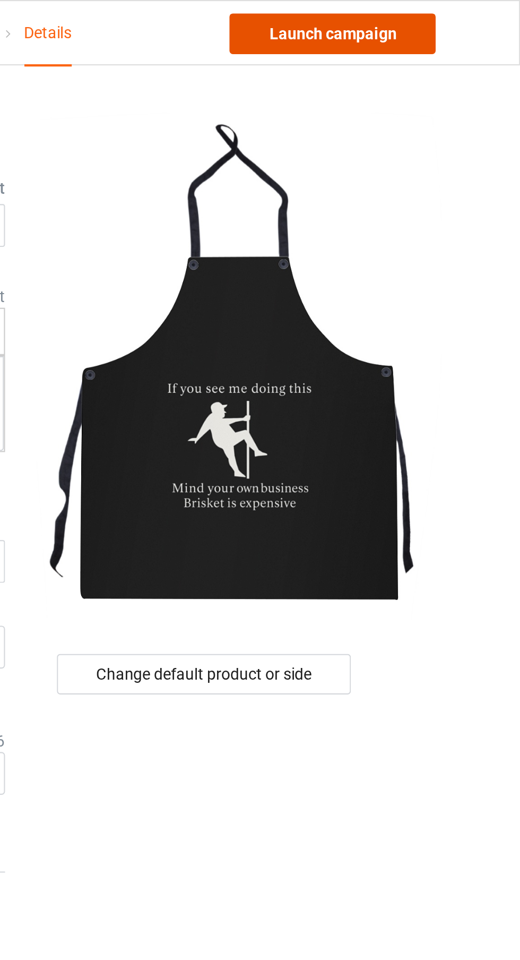
click at [407, 23] on link "Launch campaign" at bounding box center [431, 15] width 97 height 19
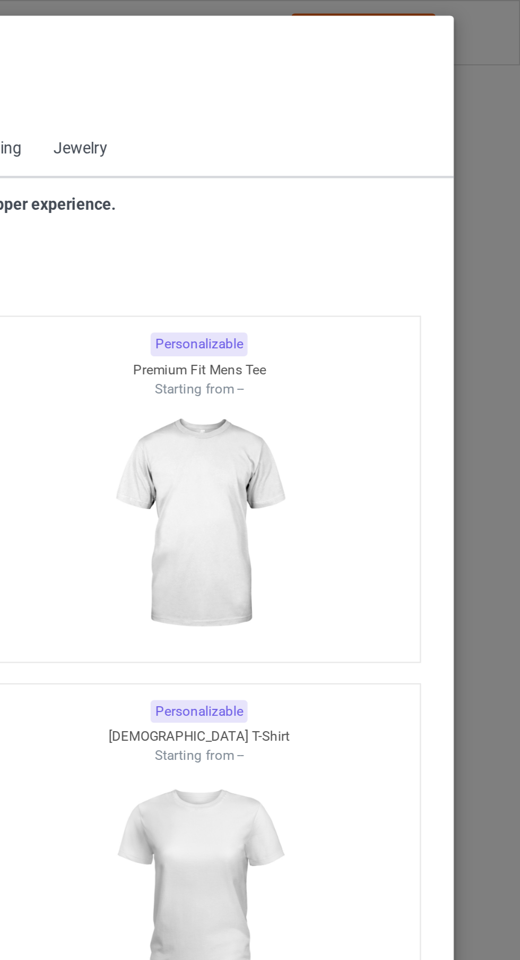
scroll to position [568, 0]
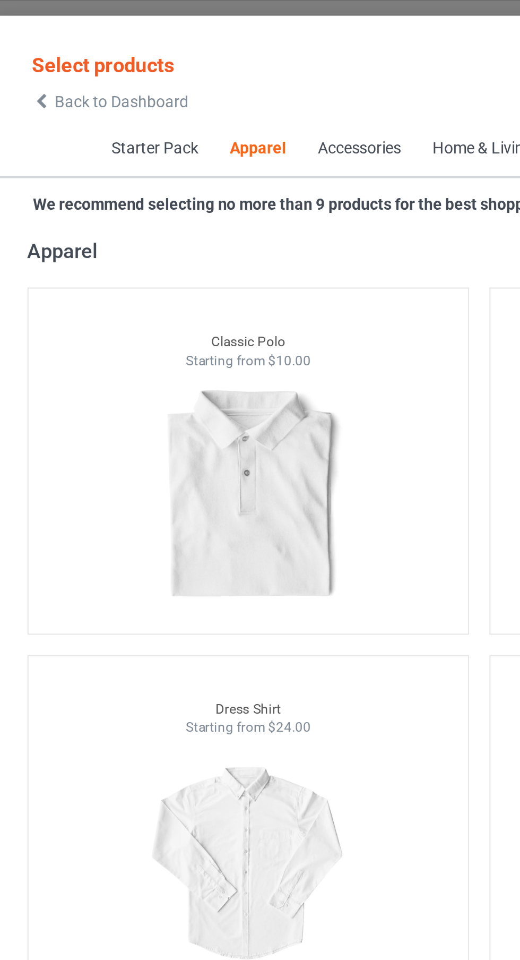
click at [90, 47] on span "Back to Dashboard" at bounding box center [91, 48] width 63 height 8
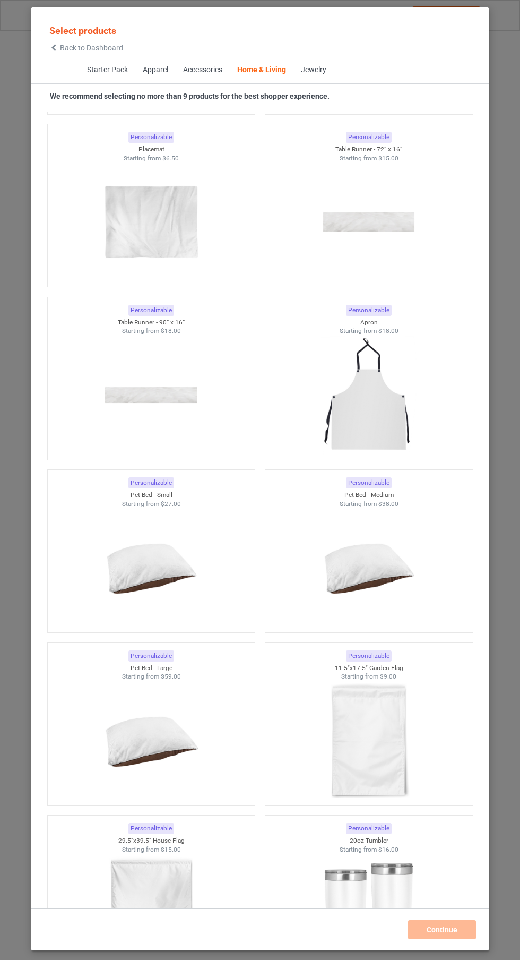
scroll to position [13086, 0]
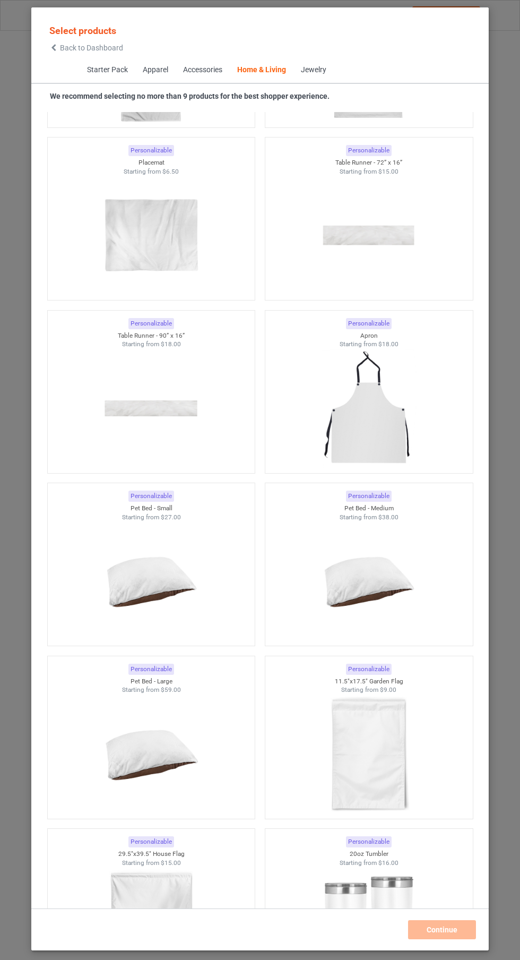
click at [388, 434] on img at bounding box center [368, 408] width 95 height 119
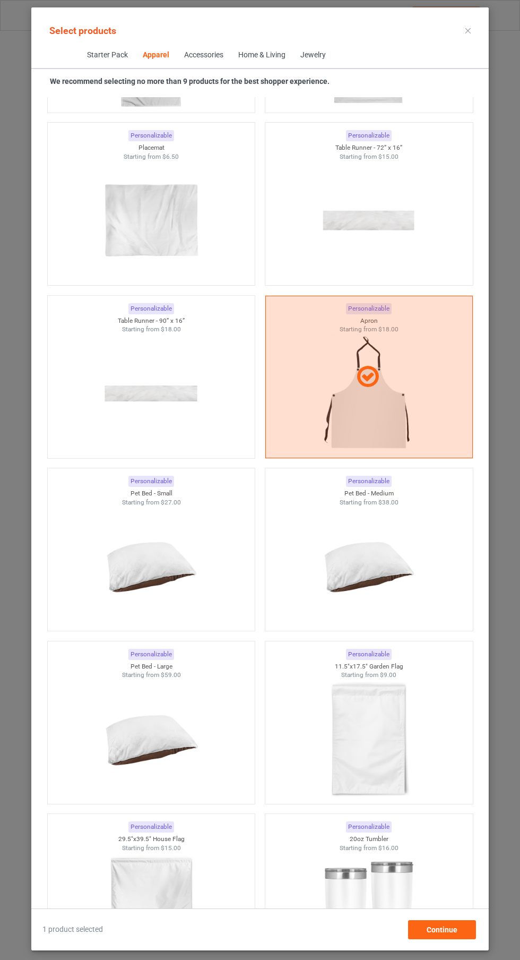
click at [468, 30] on icon at bounding box center [468, 30] width 5 height 5
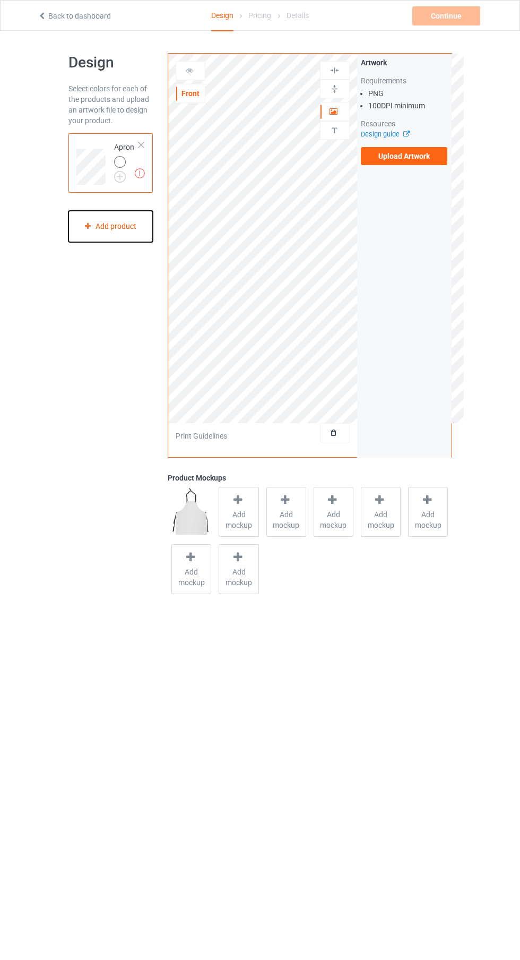
click at [131, 230] on div "Add product" at bounding box center [111, 226] width 85 height 31
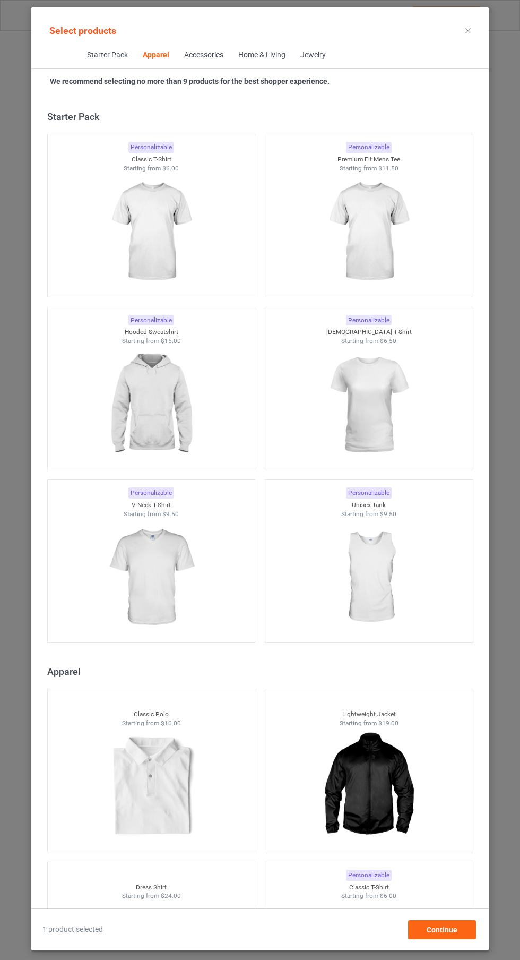
scroll to position [568, 0]
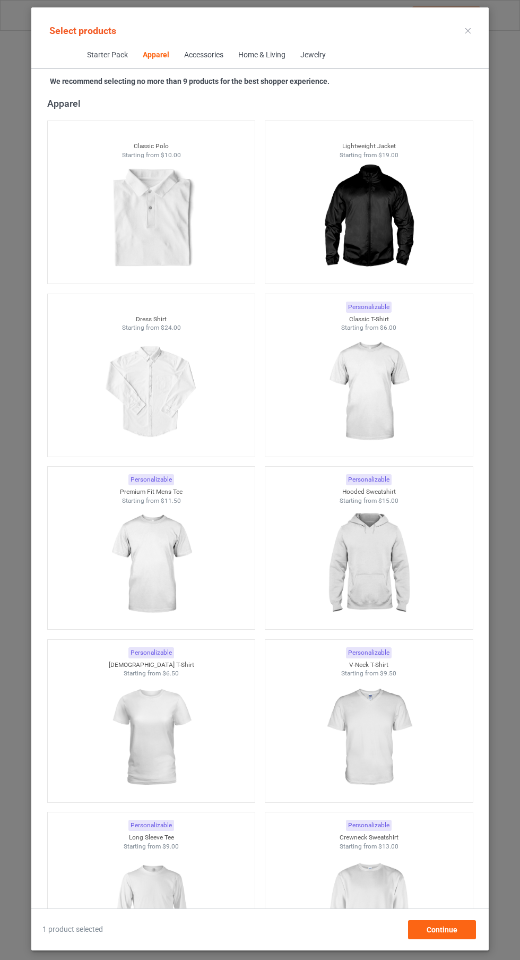
click at [468, 30] on icon at bounding box center [468, 30] width 5 height 5
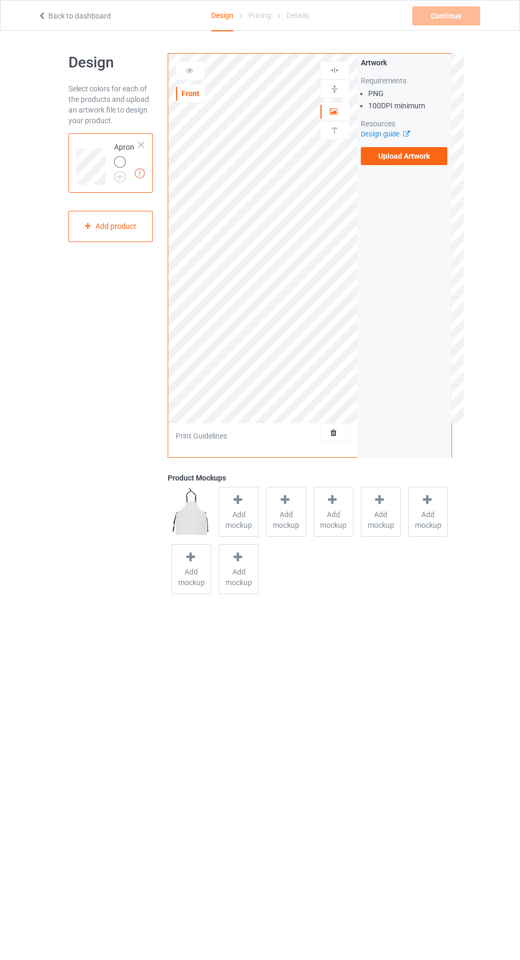
click at [429, 160] on label "Upload Artwork" at bounding box center [404, 156] width 87 height 18
click at [0, 0] on input "Upload Artwork" at bounding box center [0, 0] width 0 height 0
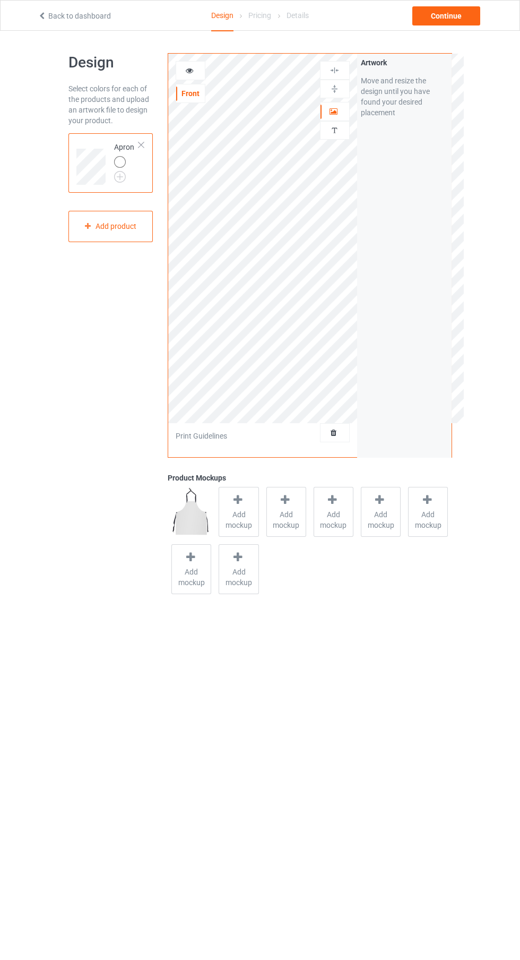
click at [330, 132] on img at bounding box center [335, 130] width 10 height 10
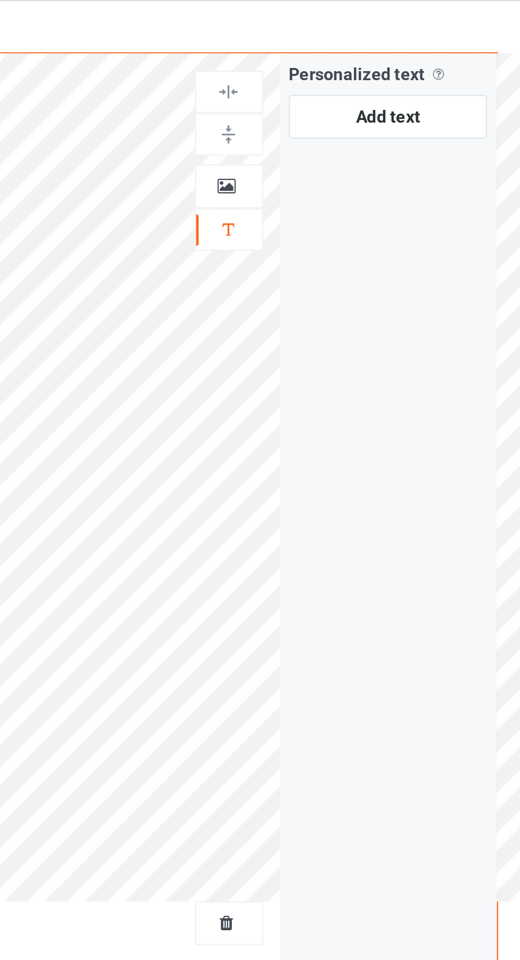
click at [338, 114] on div at bounding box center [335, 111] width 29 height 11
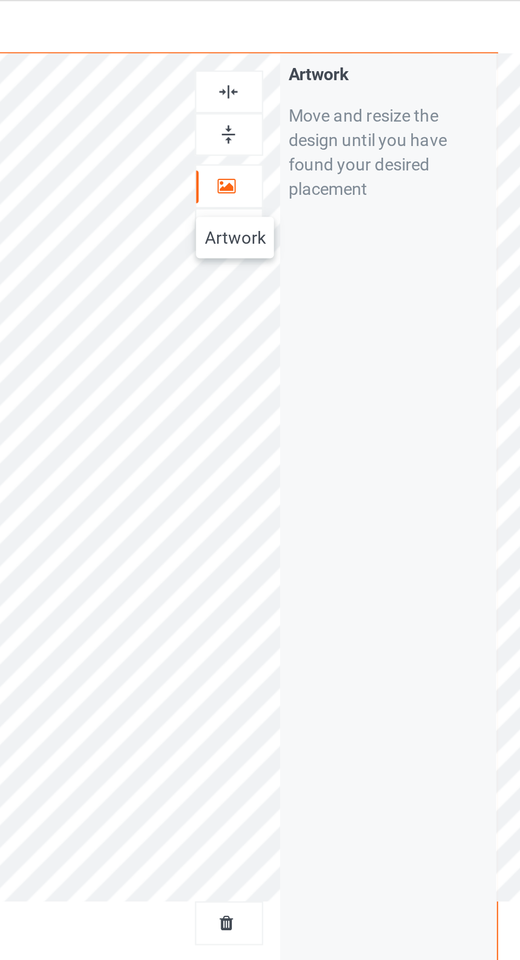
click at [345, 70] on div at bounding box center [335, 70] width 29 height 10
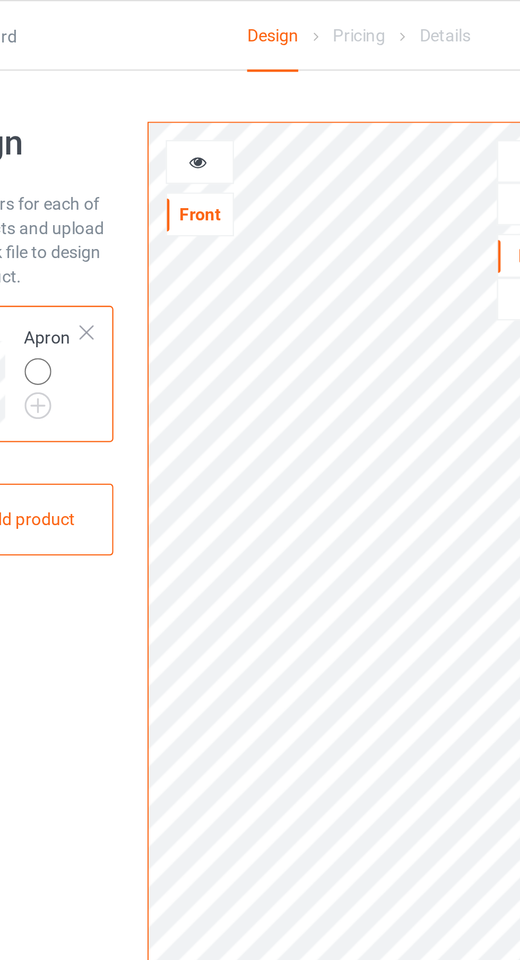
click at [202, 64] on div at bounding box center [191, 70] width 30 height 19
click at [204, 63] on div at bounding box center [191, 70] width 30 height 19
click at [195, 74] on div at bounding box center [190, 70] width 29 height 11
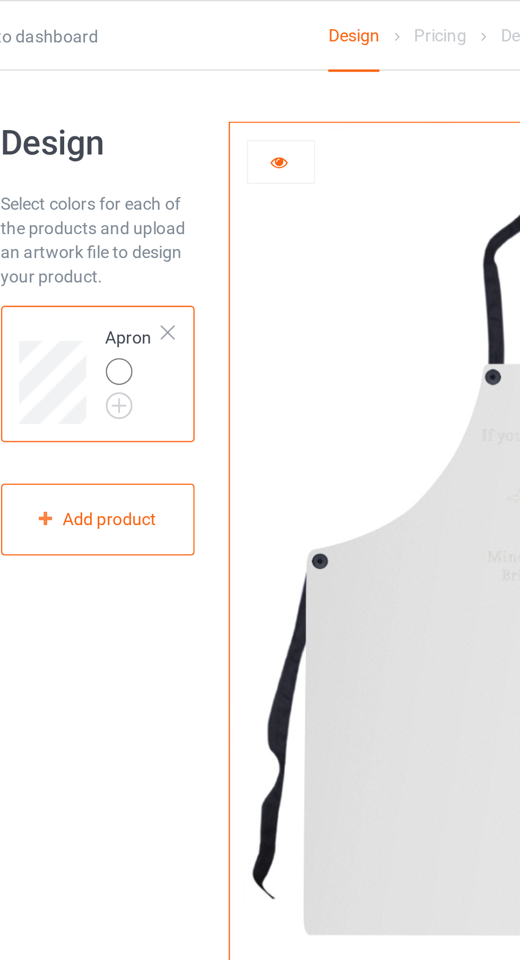
click at [0, 0] on img at bounding box center [0, 0] width 0 height 0
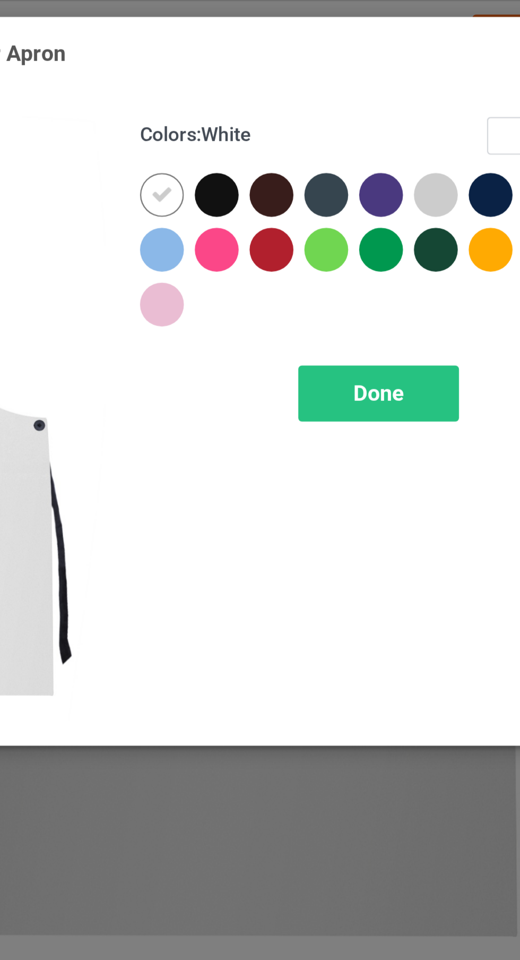
click at [412, 60] on div "Colors : White Select all" at bounding box center [373, 63] width 210 height 24
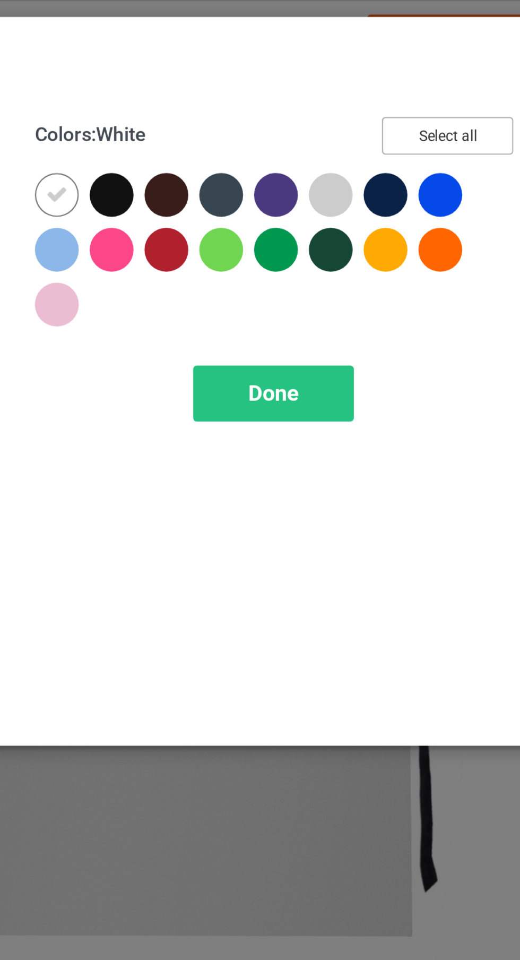
click at [463, 54] on button "Select all" at bounding box center [447, 59] width 57 height 16
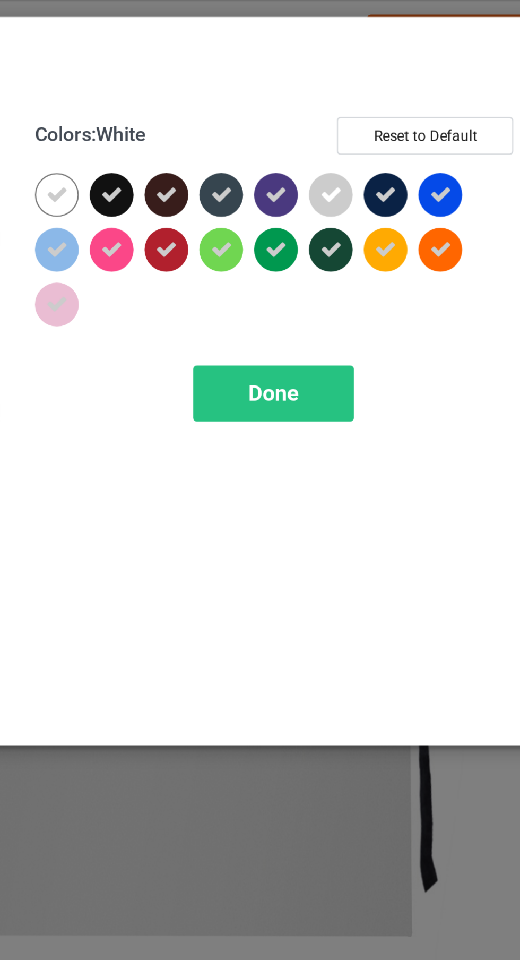
click at [274, 83] on icon at bounding box center [277, 85] width 10 height 10
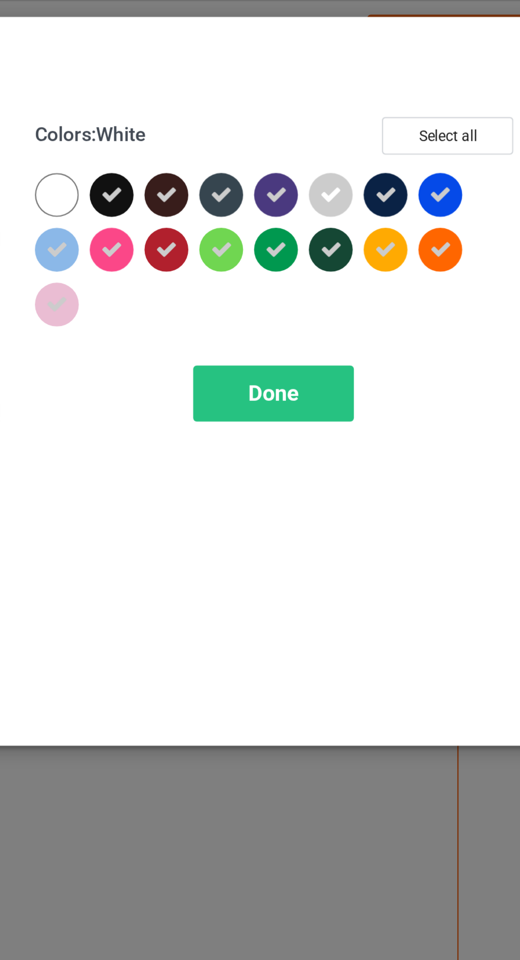
click at [398, 88] on icon at bounding box center [397, 85] width 10 height 10
click at [373, 173] on span "Done" at bounding box center [372, 171] width 22 height 11
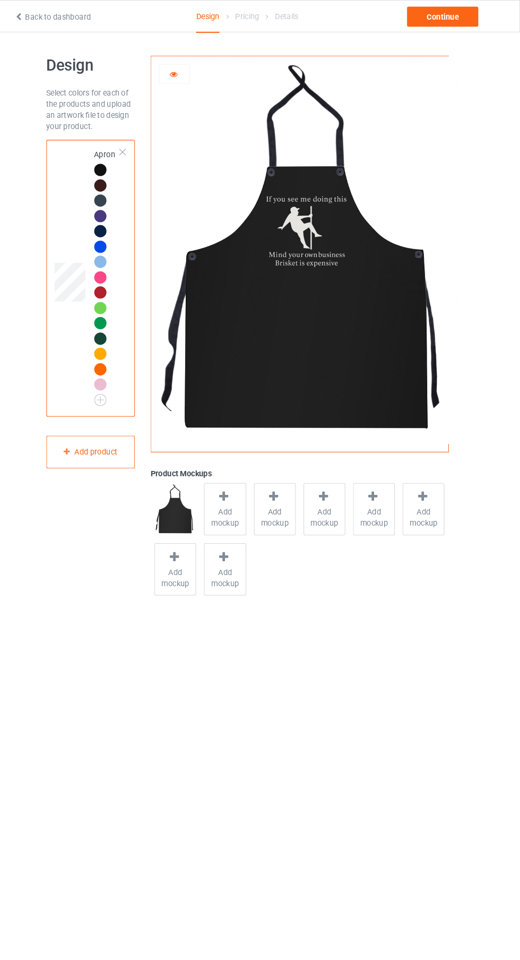
click at [248, 488] on span "Add mockup" at bounding box center [238, 493] width 39 height 21
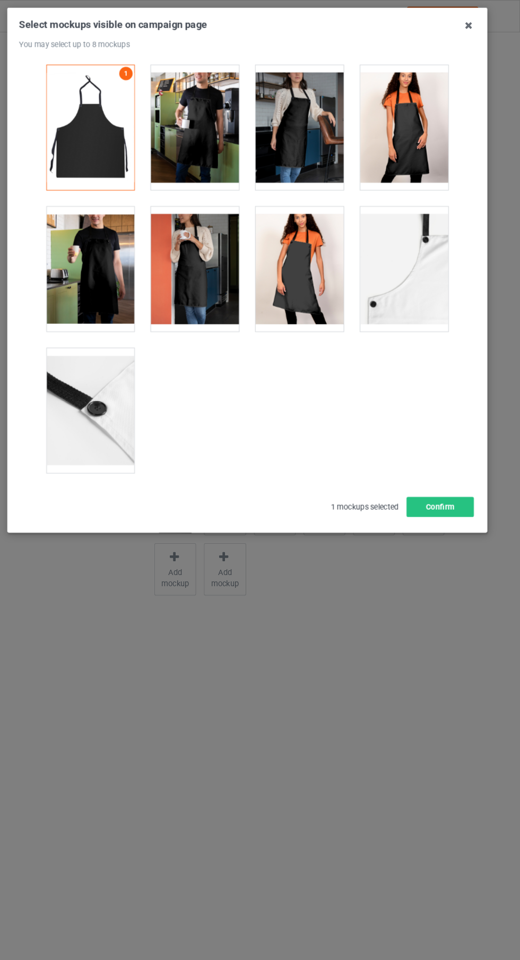
click at [335, 287] on div at bounding box center [310, 256] width 84 height 119
click at [131, 267] on div at bounding box center [111, 256] width 84 height 119
click at [229, 130] on div at bounding box center [210, 121] width 84 height 119
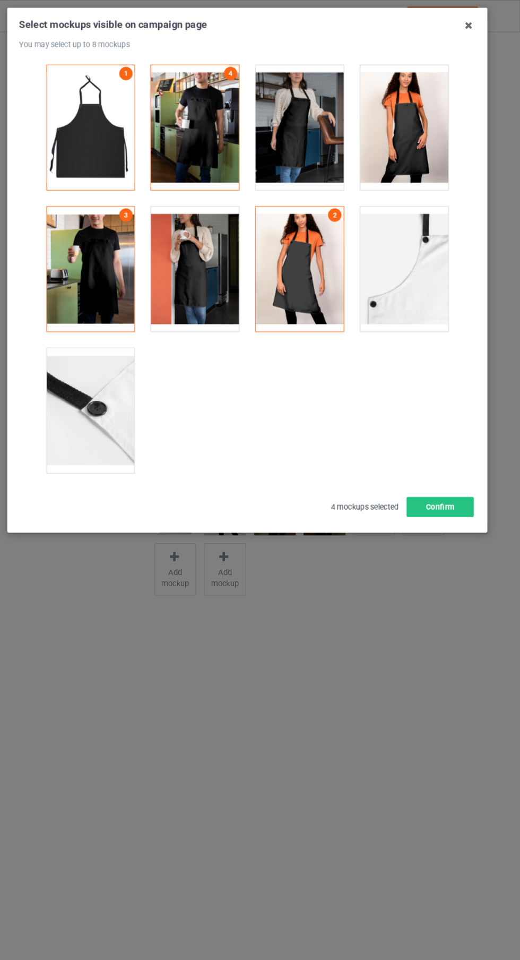
click at [472, 24] on icon at bounding box center [471, 23] width 17 height 17
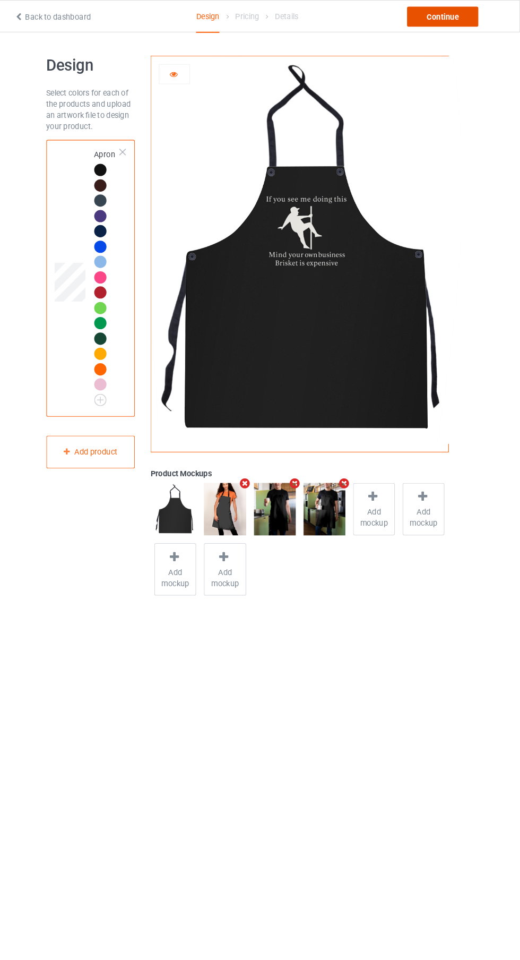
click at [460, 24] on div "Continue" at bounding box center [447, 15] width 68 height 19
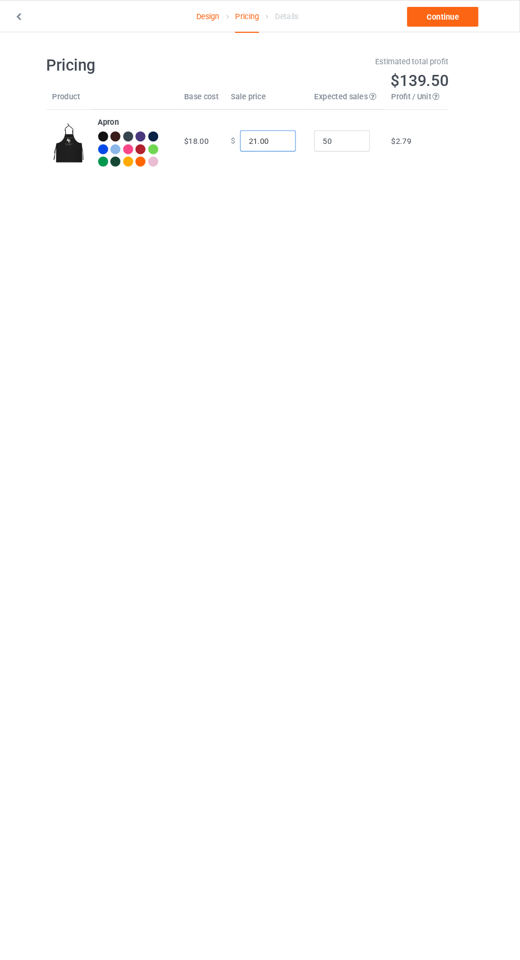
click at [260, 131] on input "21.00" at bounding box center [279, 134] width 53 height 20
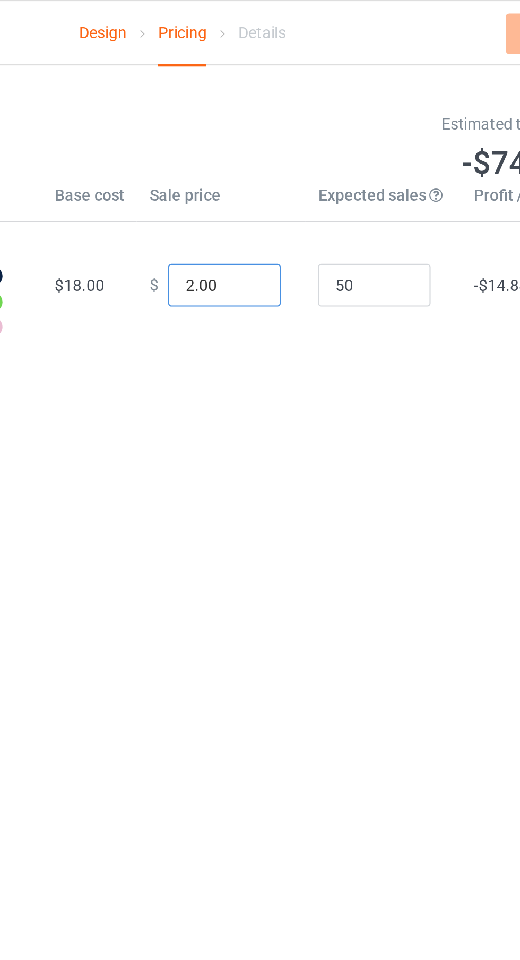
type input "26.00"
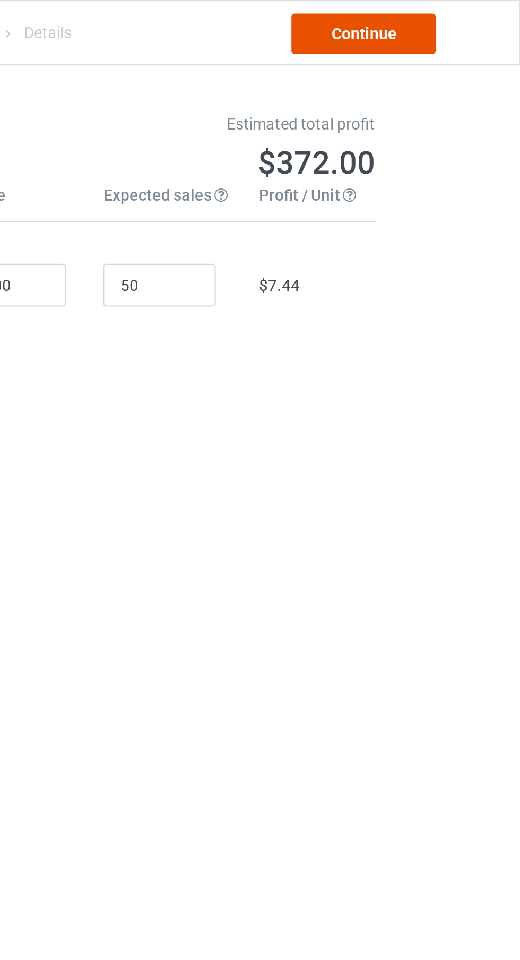
click at [469, 20] on link "Continue" at bounding box center [447, 15] width 68 height 19
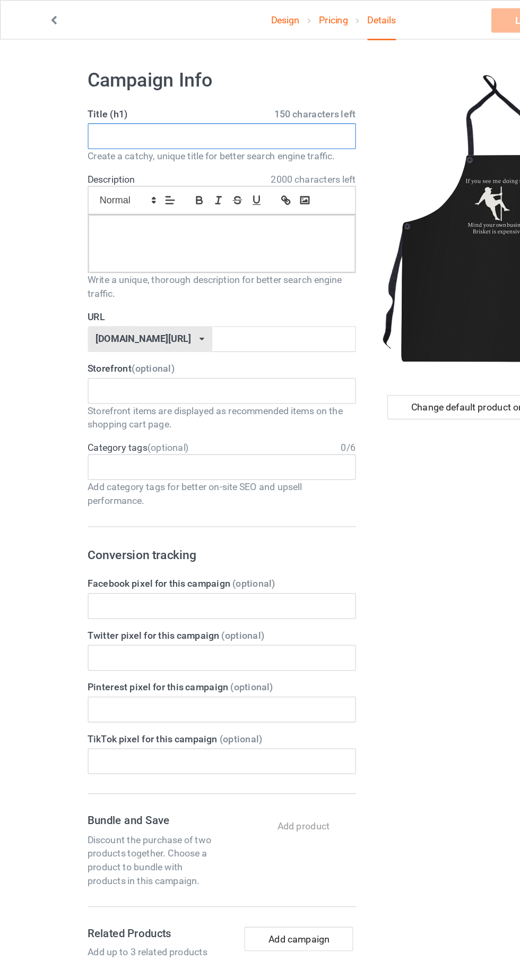
click at [215, 110] on input "text" at bounding box center [173, 106] width 209 height 20
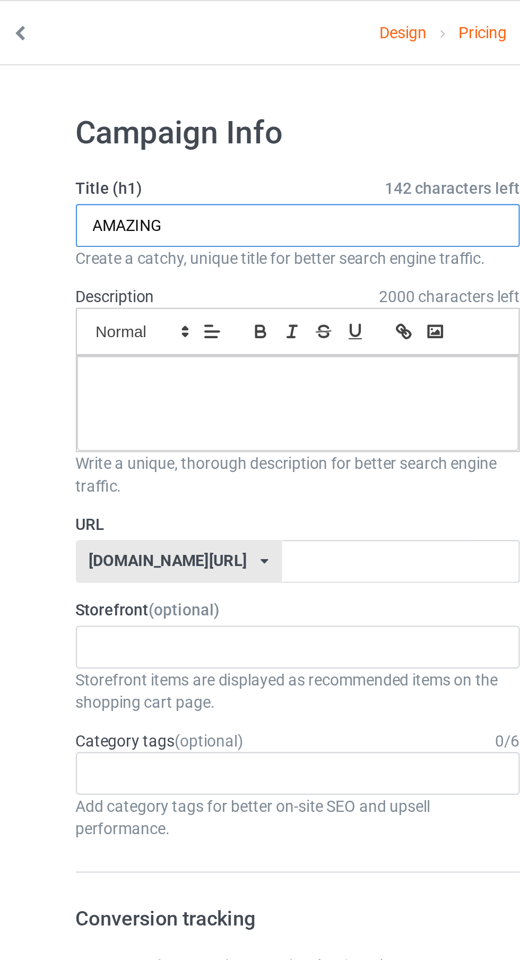
type input "AMAZING"
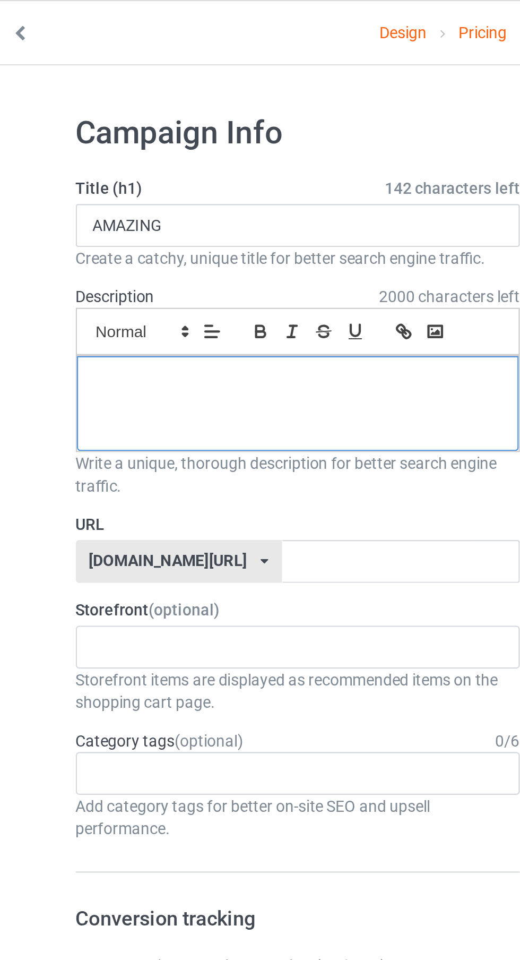
click at [88, 199] on div at bounding box center [173, 190] width 208 height 45
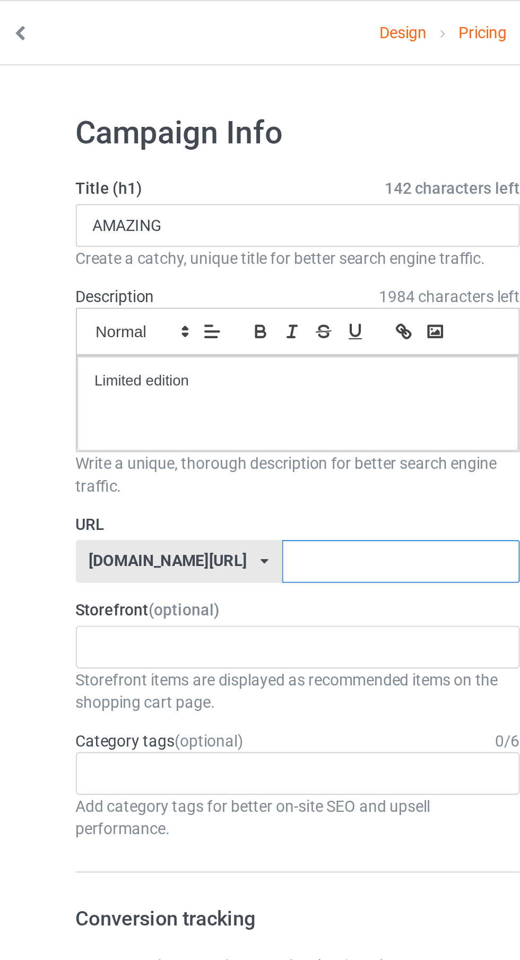
click at [208, 262] on input "text" at bounding box center [222, 264] width 112 height 20
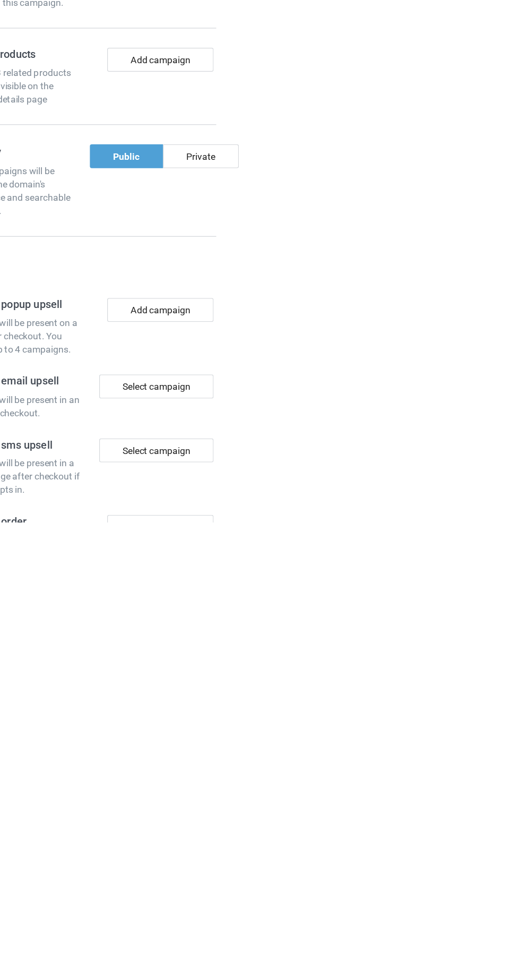
type input "Doing3"
click at [261, 665] on div "Private" at bounding box center [265, 668] width 61 height 19
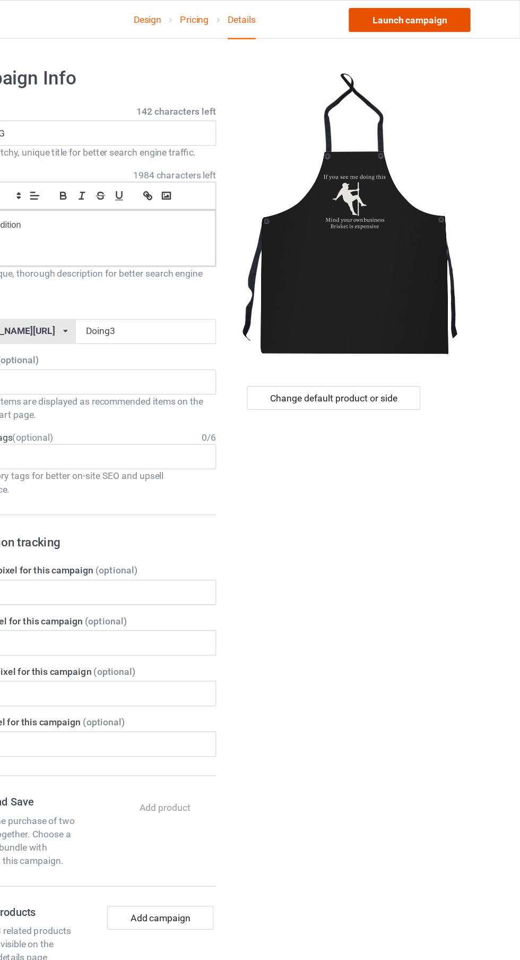
click at [440, 25] on link "Launch campaign" at bounding box center [431, 15] width 97 height 19
